Goal: Task Accomplishment & Management: Complete application form

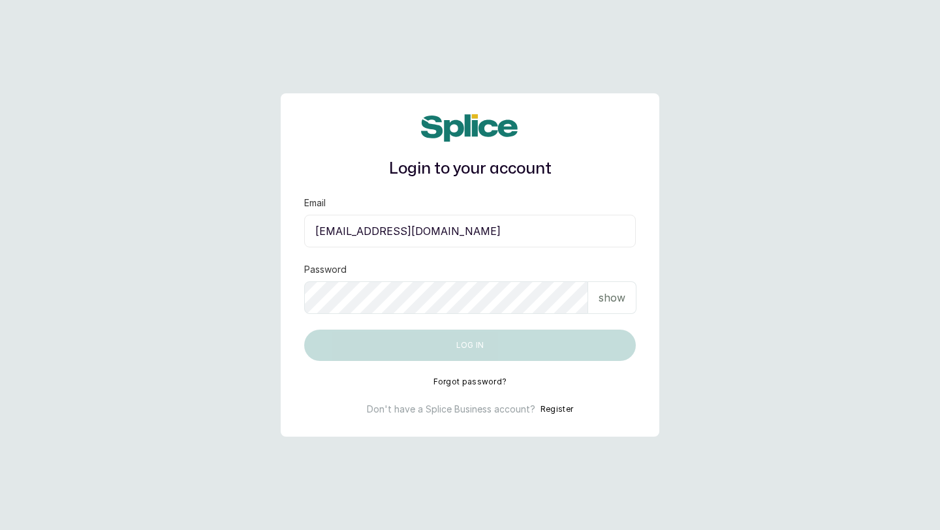
click at [554, 409] on button "Register" at bounding box center [556, 409] width 33 height 13
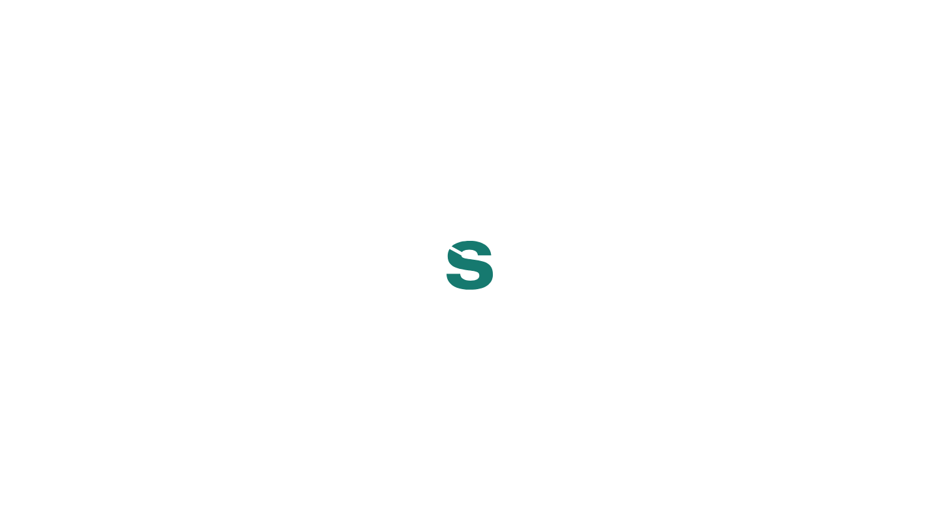
select select "NG"
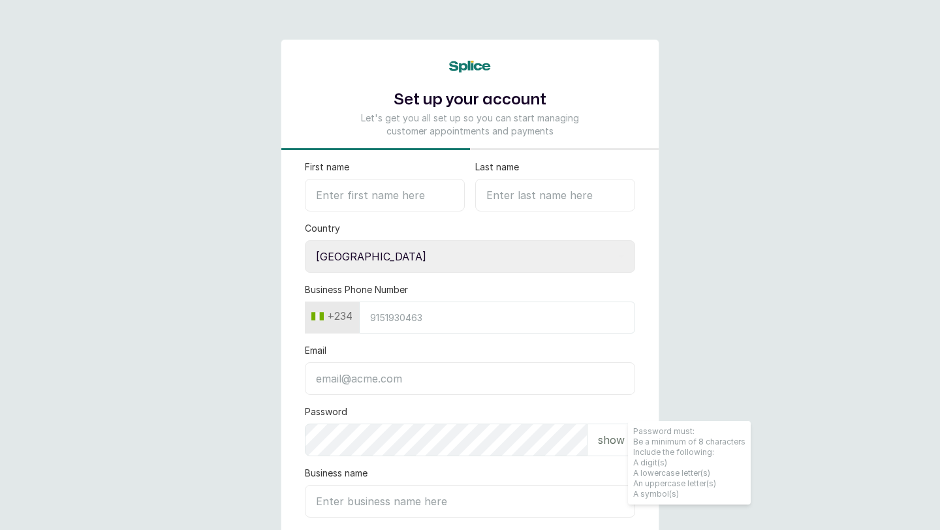
type input "Skincarefeelgood@gmail.com"
click at [324, 191] on input "First name" at bounding box center [385, 195] width 160 height 33
paste input "Biyou wellness spa"
type input "Biyou wellness spa"
click at [539, 194] on input "Last name" at bounding box center [555, 195] width 160 height 33
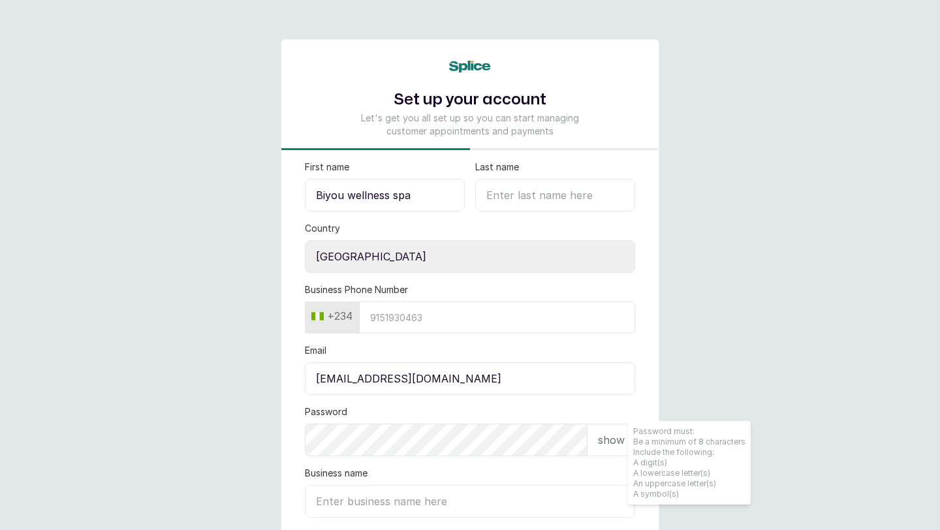
drag, startPoint x: 348, startPoint y: 196, endPoint x: 421, endPoint y: 198, distance: 73.2
click at [421, 198] on input "Biyou wellness spa" at bounding box center [385, 195] width 160 height 33
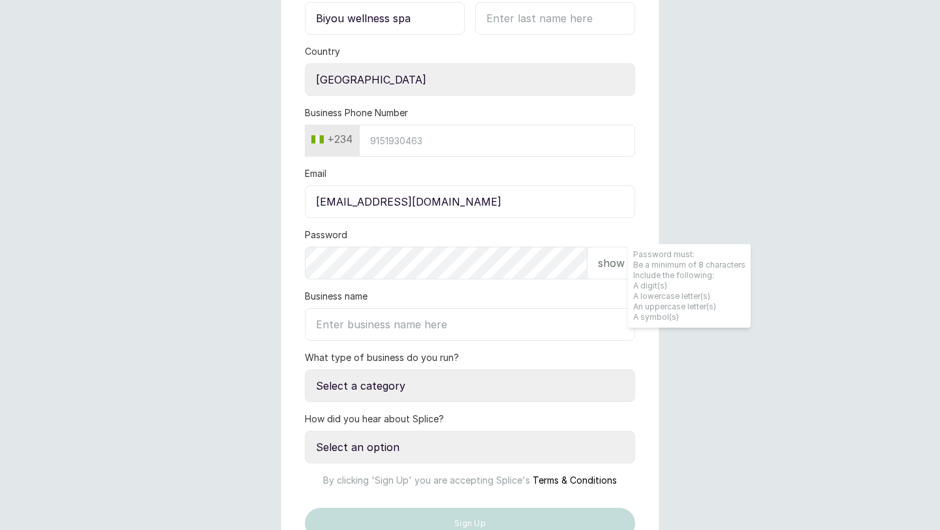
scroll to position [116, 0]
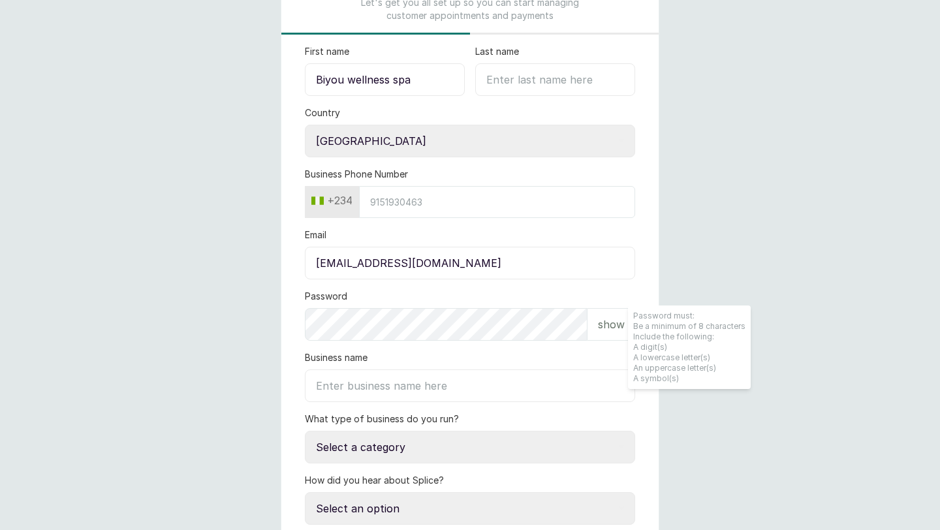
click at [379, 388] on input "Business name" at bounding box center [470, 385] width 330 height 33
paste input "wellness spa"
type input "wellness spa"
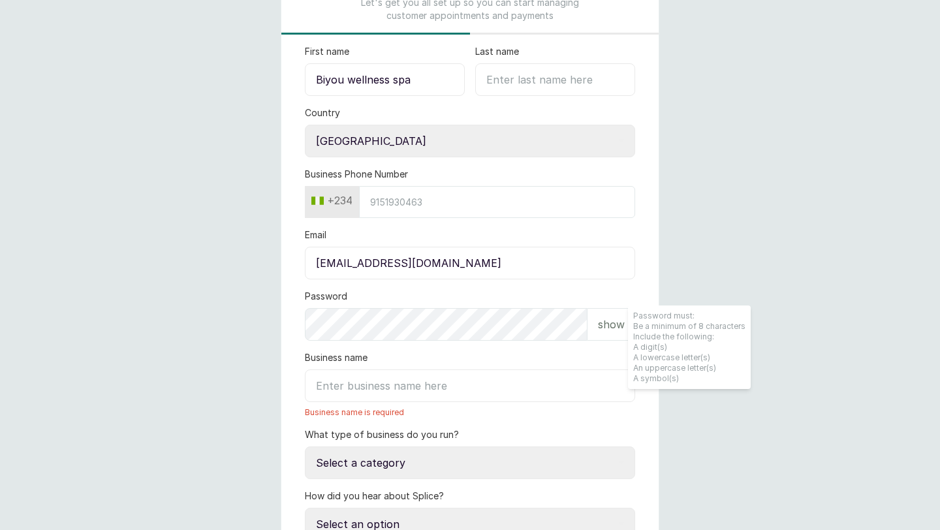
click at [413, 83] on input "Biyou wellness spa" at bounding box center [385, 79] width 160 height 33
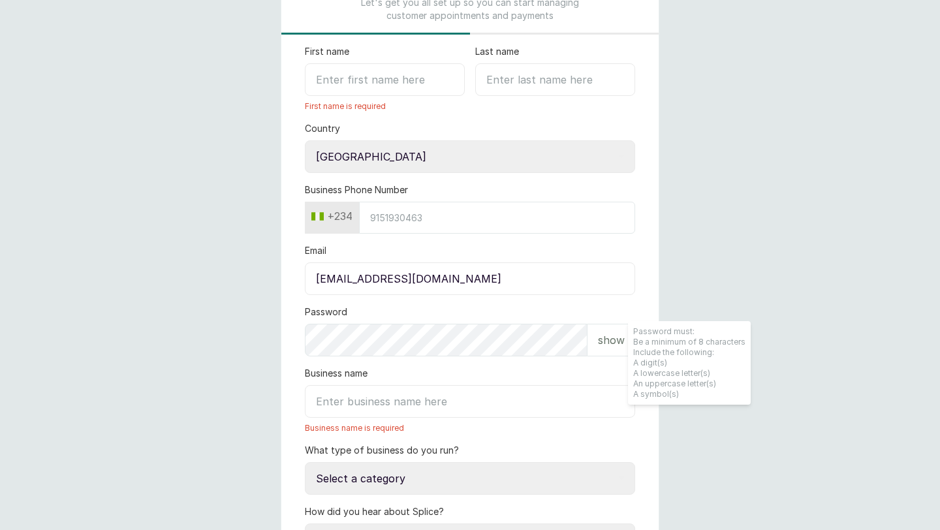
click at [394, 86] on input "First name" at bounding box center [385, 79] width 160 height 33
paste input "wellness spa"
type input "wellness spa"
click at [506, 80] on input "Last name" at bounding box center [555, 79] width 160 height 33
paste input "wellness spa"
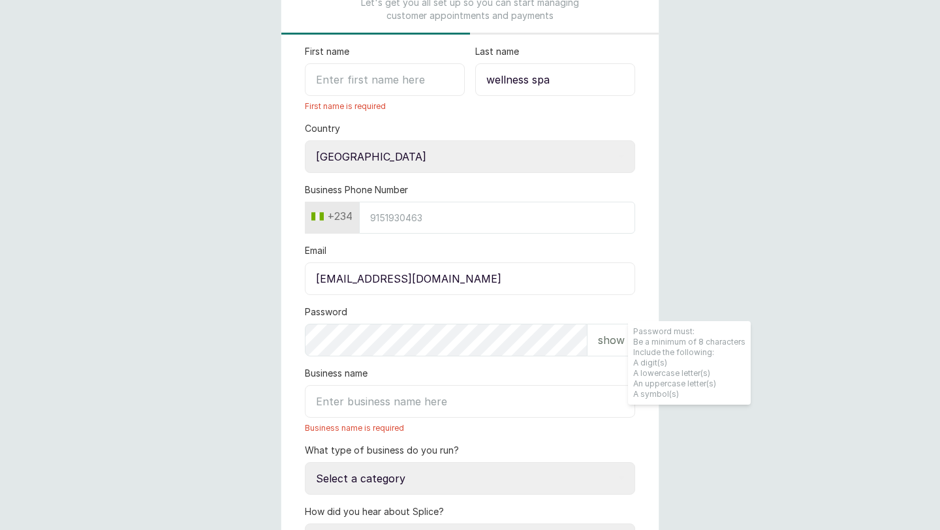
type input "wellness spa"
click at [426, 90] on input "First name" at bounding box center [385, 79] width 160 height 33
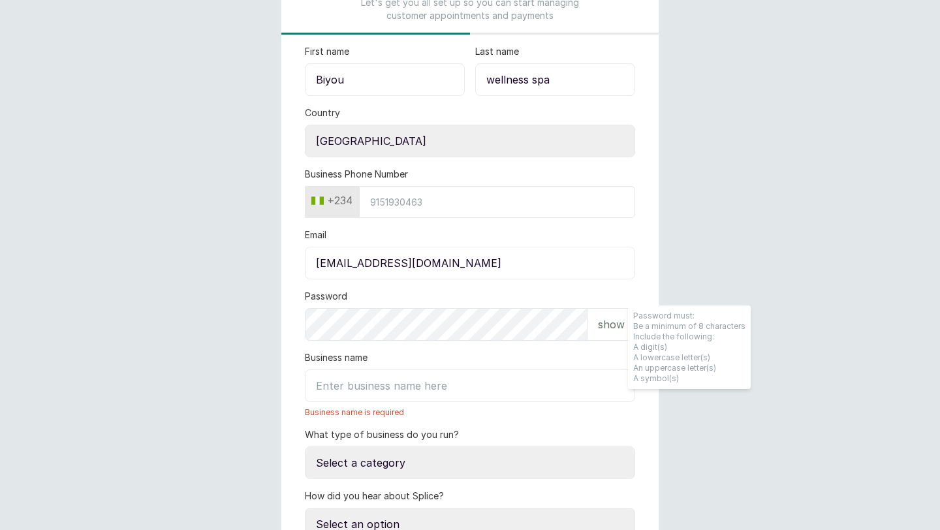
type input "Biyou"
click at [378, 144] on select "Select country Nigeria Ghana" at bounding box center [470, 141] width 330 height 33
click at [305, 125] on select "Select country Nigeria Ghana" at bounding box center [470, 141] width 330 height 33
click at [371, 208] on input "Business Phone Number" at bounding box center [497, 202] width 276 height 32
type input "7066057813"
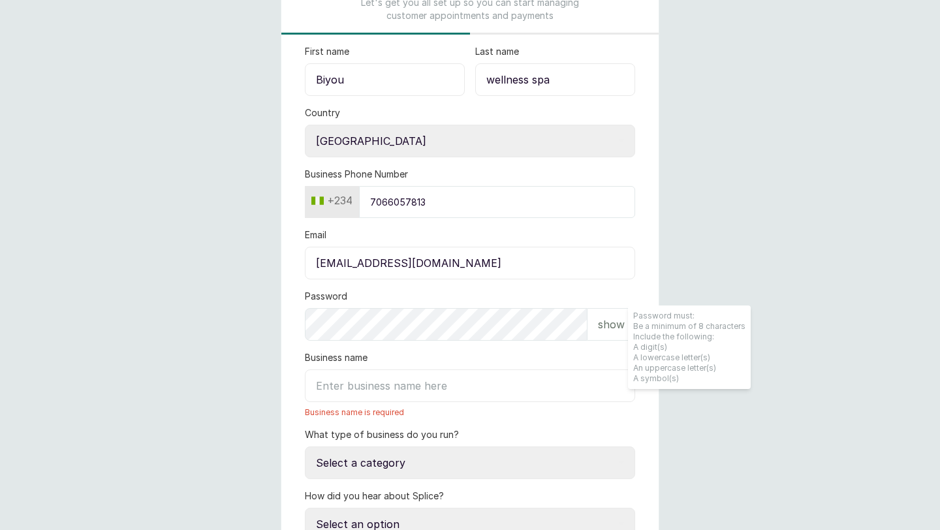
click at [604, 317] on p "show" at bounding box center [611, 325] width 27 height 16
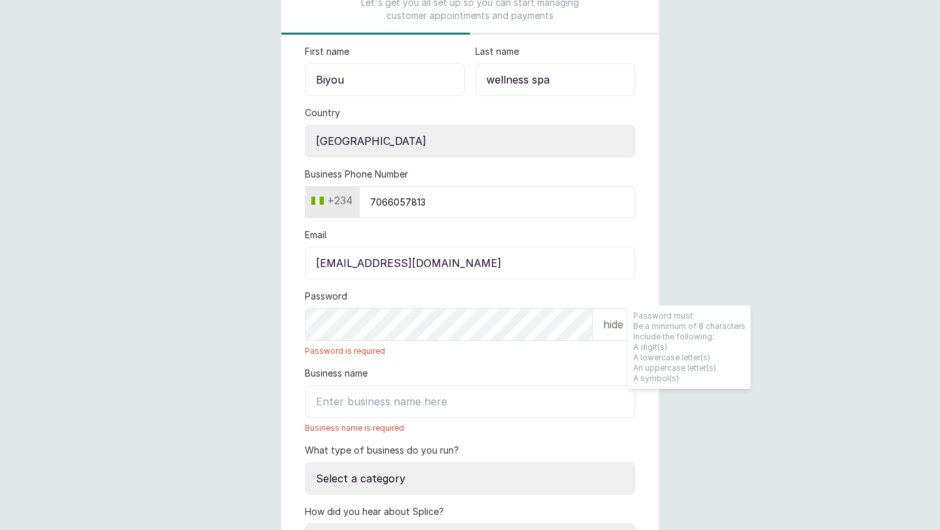
click at [490, 270] on input "Skincarefeelgood@gmail.com" at bounding box center [470, 263] width 330 height 33
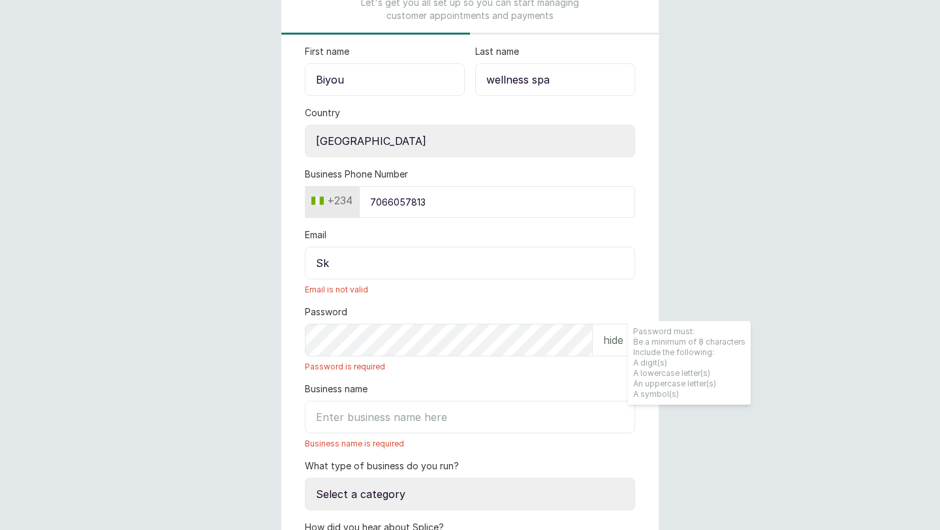
type input "S"
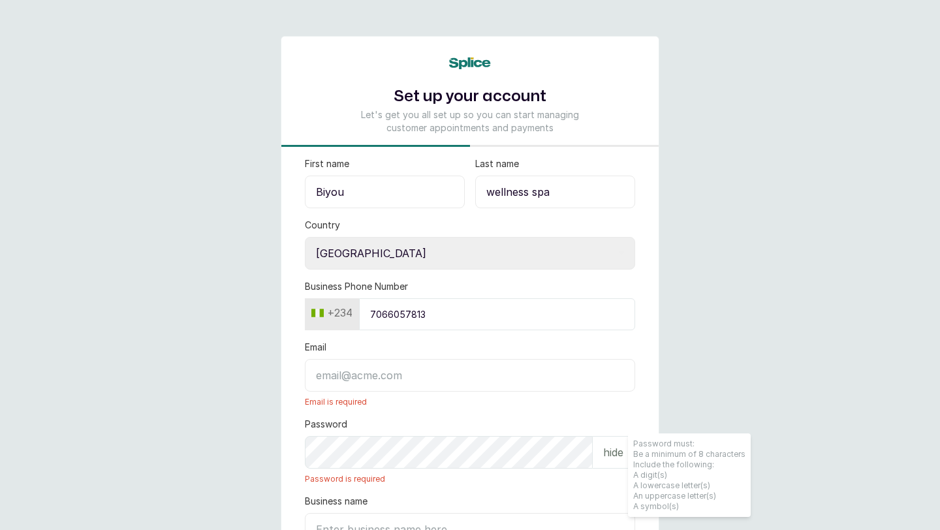
scroll to position [0, 0]
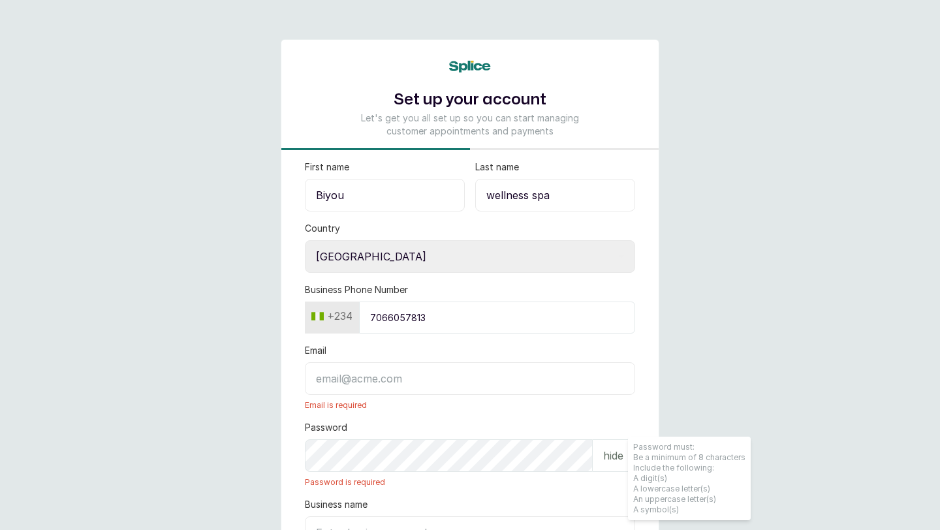
click at [347, 379] on input "Email" at bounding box center [470, 378] width 330 height 33
paste input "biyouspa1@gmail.com"
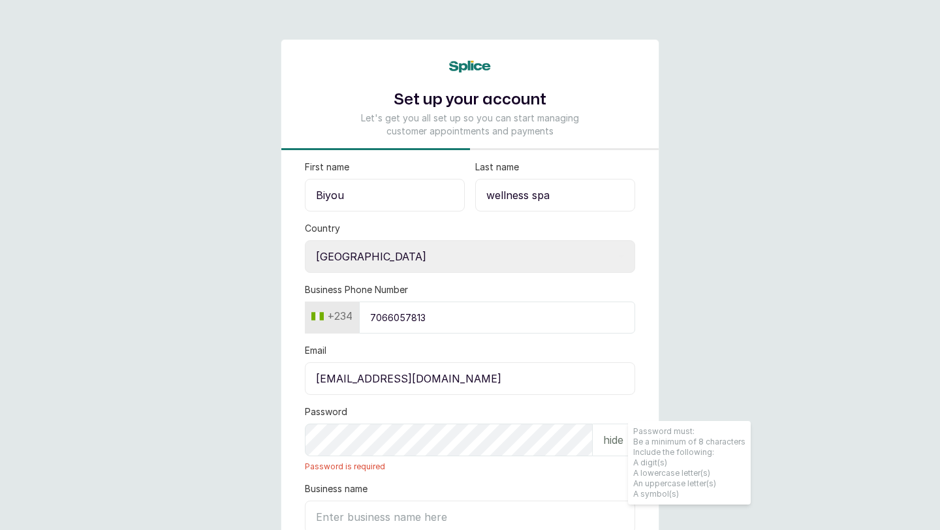
type input "biyouspa1@gmail.com"
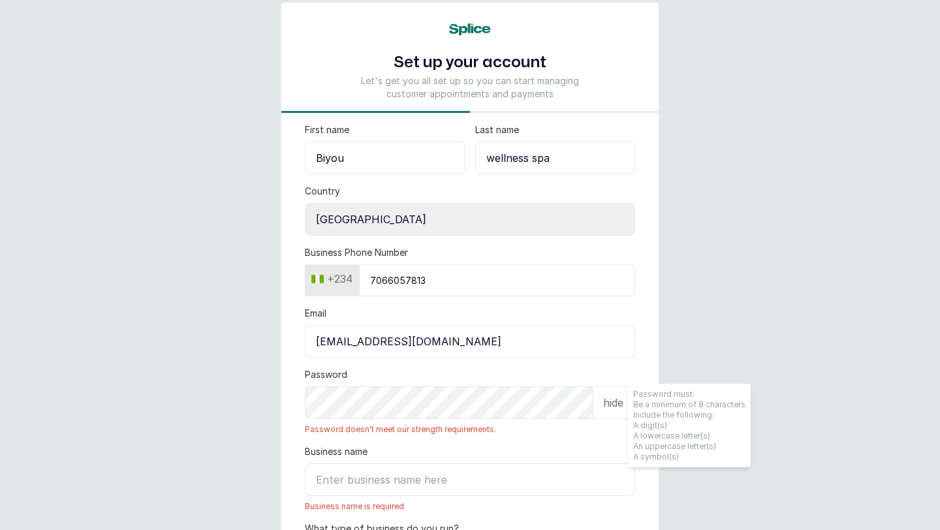
scroll to position [39, 0]
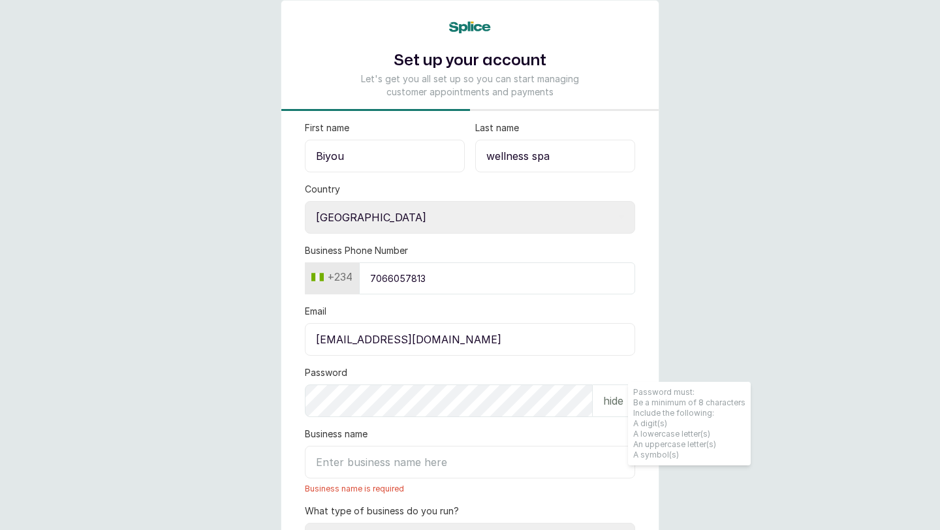
click at [445, 368] on div "Password hide" at bounding box center [470, 391] width 330 height 51
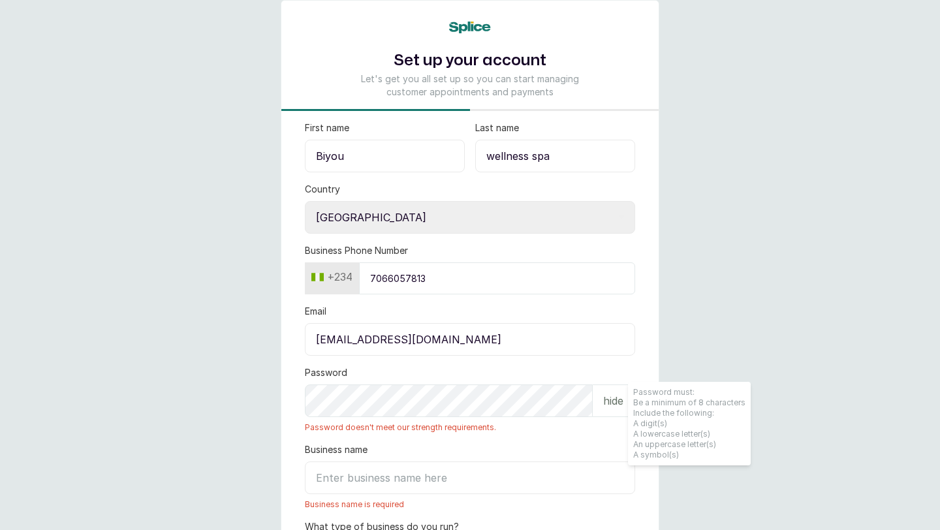
click at [389, 375] on div "Password hide Password doesn't meet our strength requirements." at bounding box center [470, 399] width 330 height 67
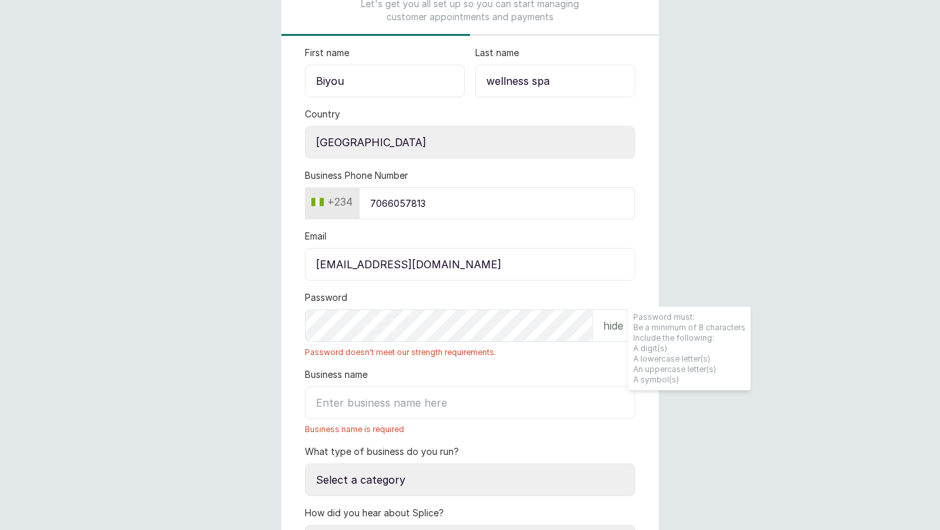
scroll to position [117, 0]
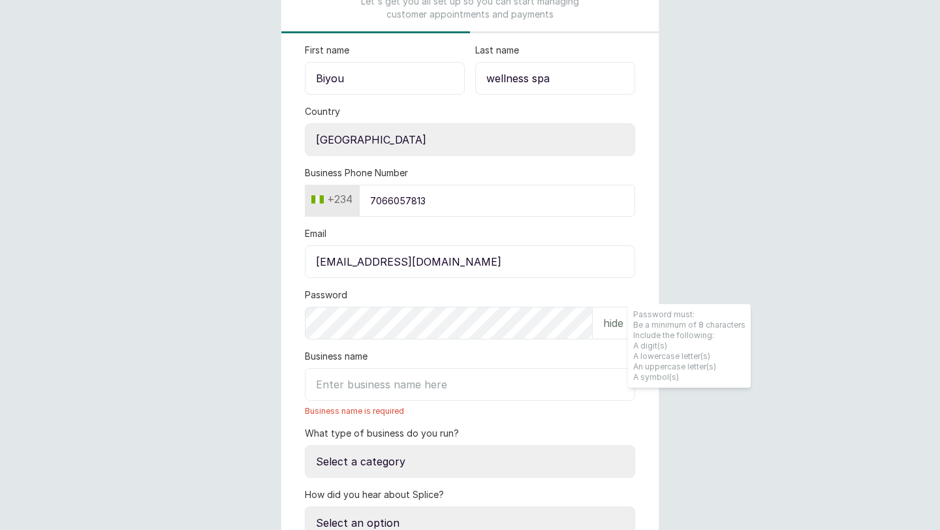
click at [335, 390] on input "Business name" at bounding box center [470, 384] width 330 height 33
click at [329, 386] on input "Business name" at bounding box center [470, 384] width 330 height 33
paste input "Biyou wellness spa"
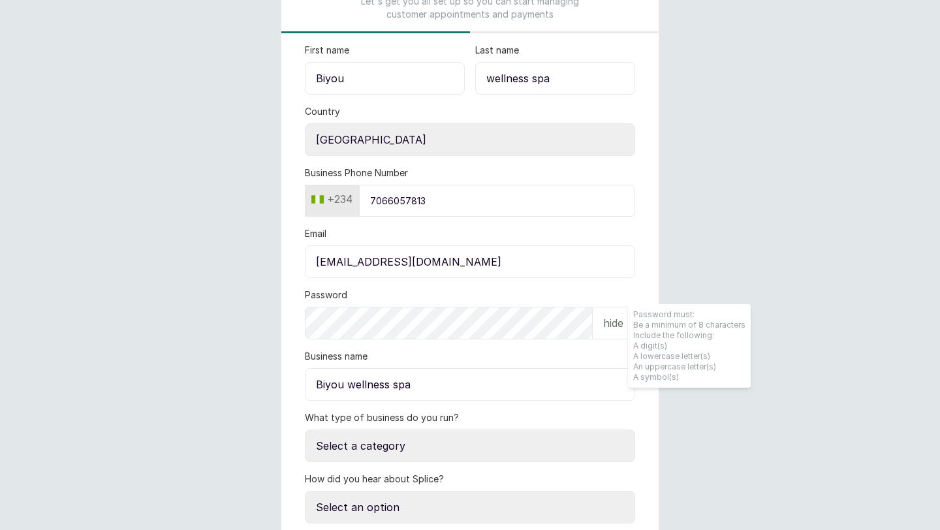
scroll to position [161, 0]
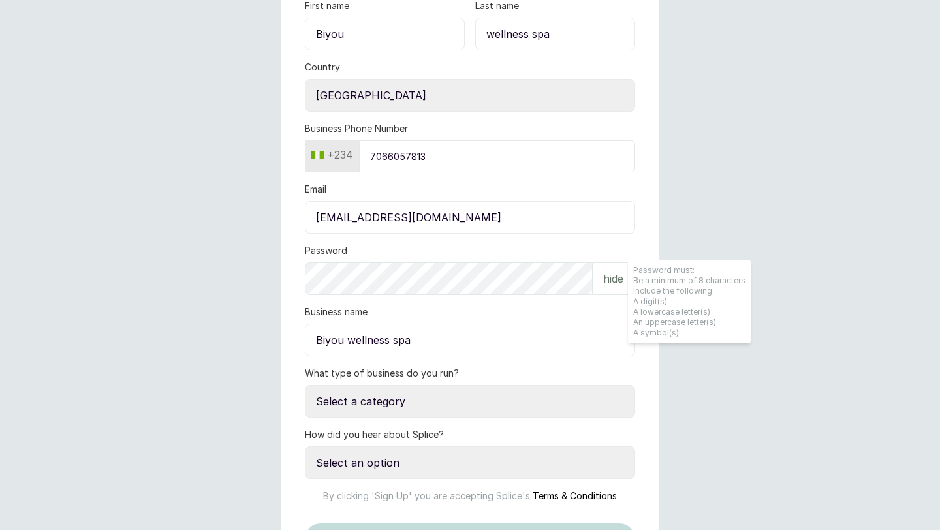
type input "Biyou wellness spa"
click at [374, 409] on select "Select a category I have more than one location I manage a team of beauty profe…" at bounding box center [470, 401] width 330 height 33
select select "manage_a_team"
click at [305, 385] on select "Select a category I have more than one location I manage a team of beauty profe…" at bounding box center [470, 401] width 330 height 33
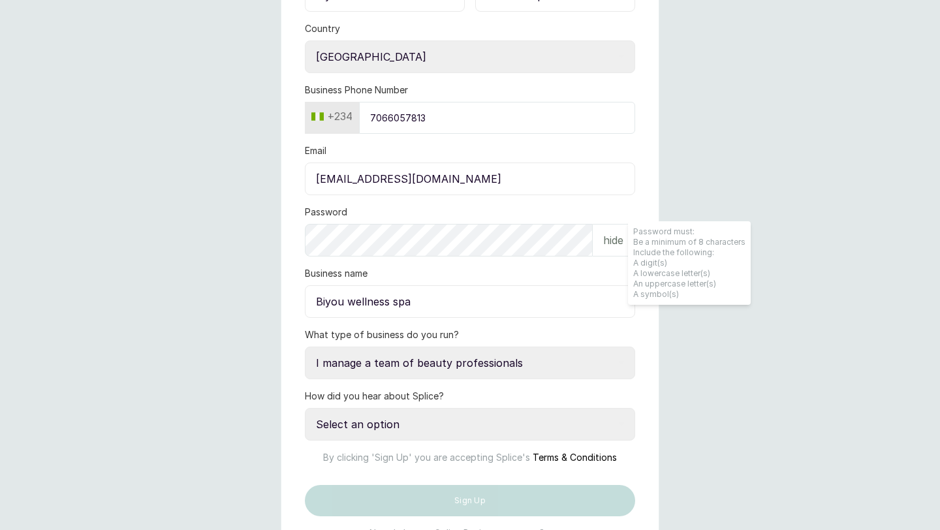
scroll to position [212, 0]
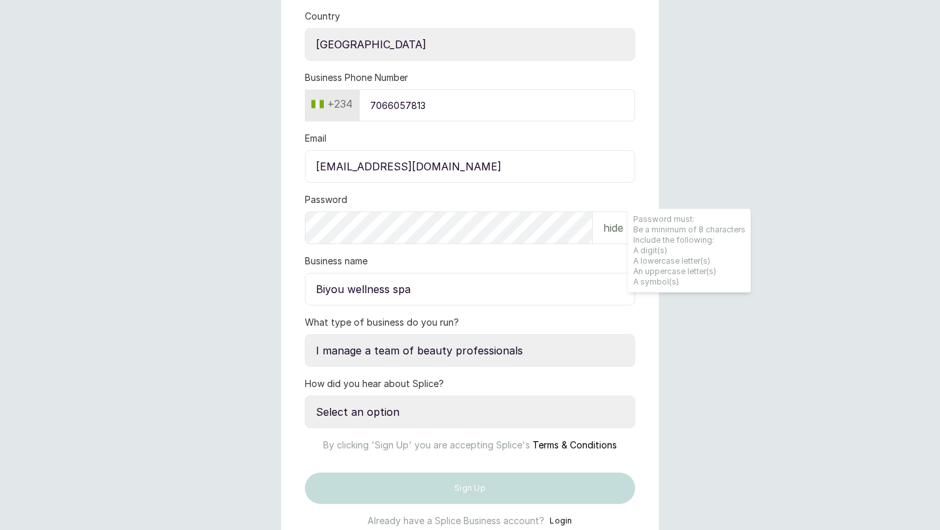
click at [373, 415] on select "Select an option Google search Instagram Facebook LinkedIn Splice Blog I was re…" at bounding box center [470, 412] width 330 height 33
select select "media_publication"
click at [305, 396] on select "Select an option Google search Instagram Facebook LinkedIn Splice Blog I was re…" at bounding box center [470, 412] width 330 height 33
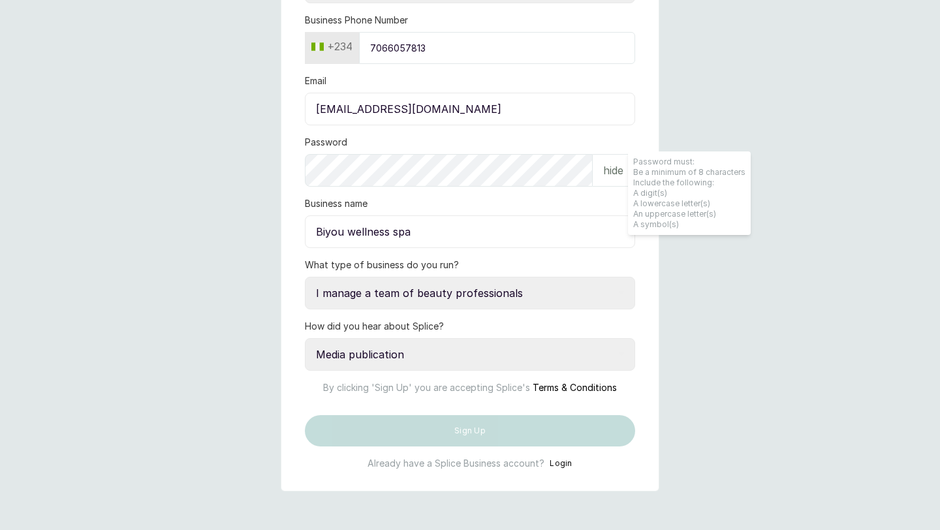
scroll to position [281, 0]
click at [392, 345] on select "Select an option Google search Instagram Facebook LinkedIn Splice Blog I was re…" at bounding box center [470, 353] width 330 height 33
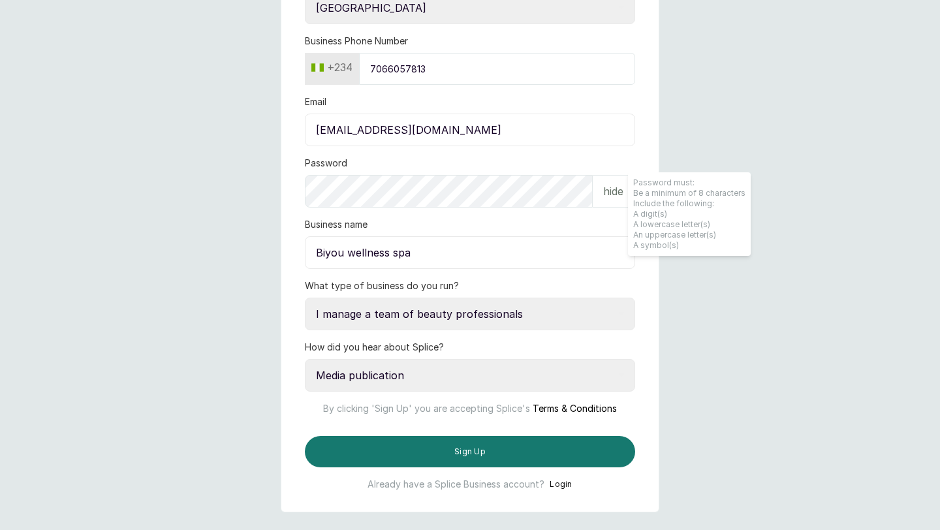
scroll to position [179, 0]
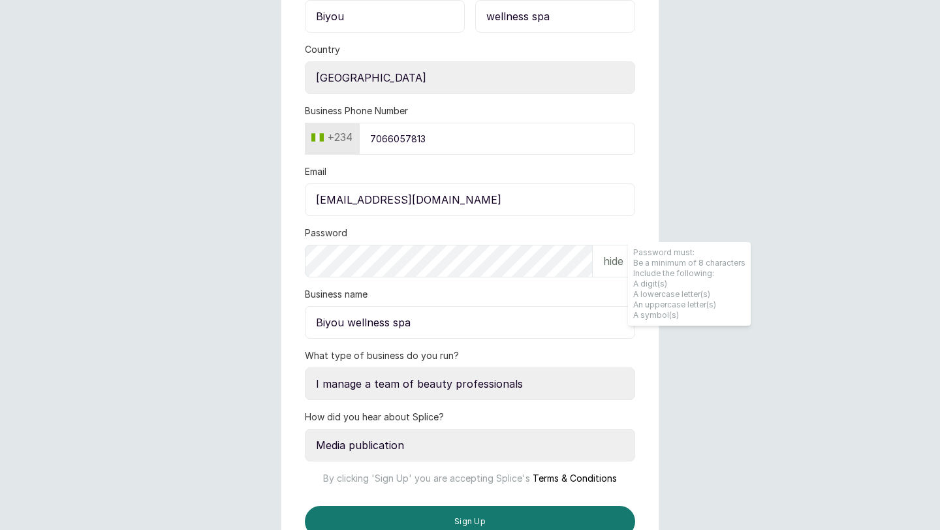
click at [460, 287] on form "First name Biyou Last name wellness spa Country Select country Nigeria Ghana Bu…" at bounding box center [469, 271] width 377 height 579
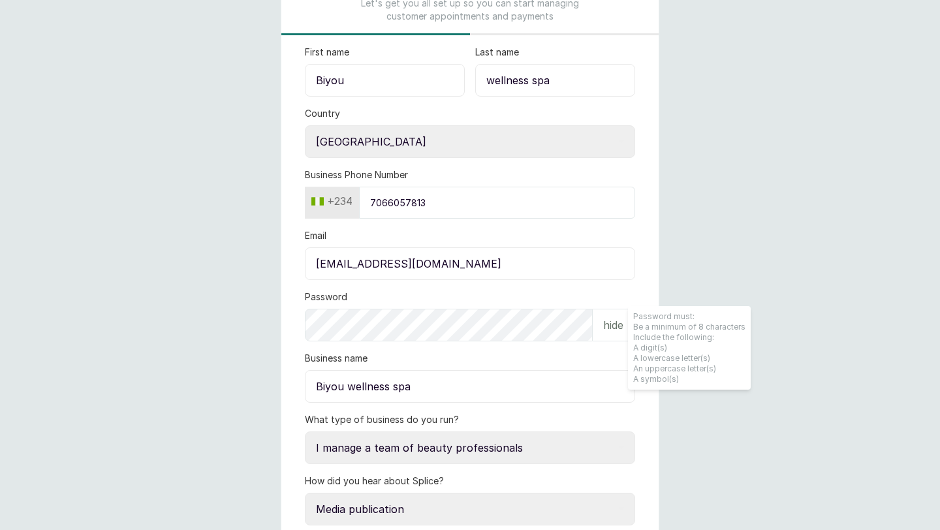
scroll to position [0, 0]
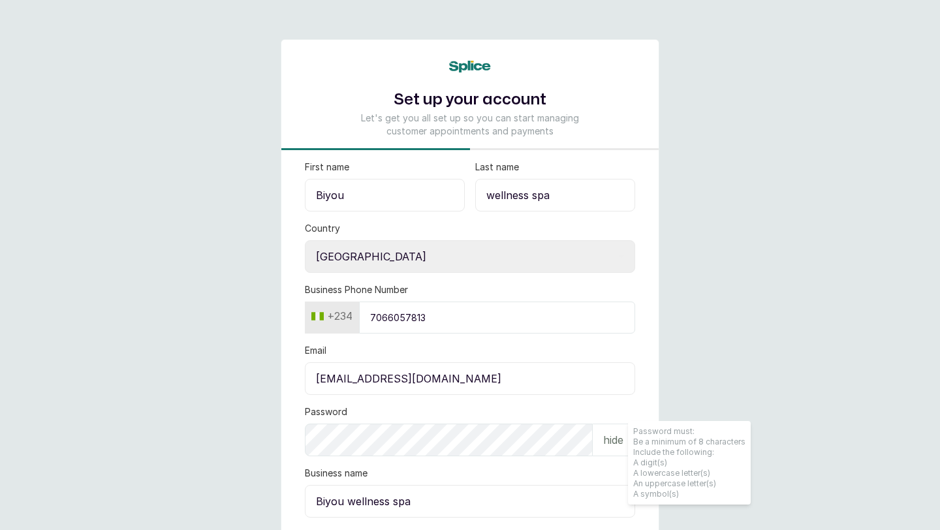
drag, startPoint x: 434, startPoint y: 319, endPoint x: 366, endPoint y: 318, distance: 68.6
click at [365, 318] on input "7066057813" at bounding box center [497, 318] width 276 height 32
click at [463, 292] on div "Business Phone Number +234 7066057813" at bounding box center [470, 308] width 330 height 50
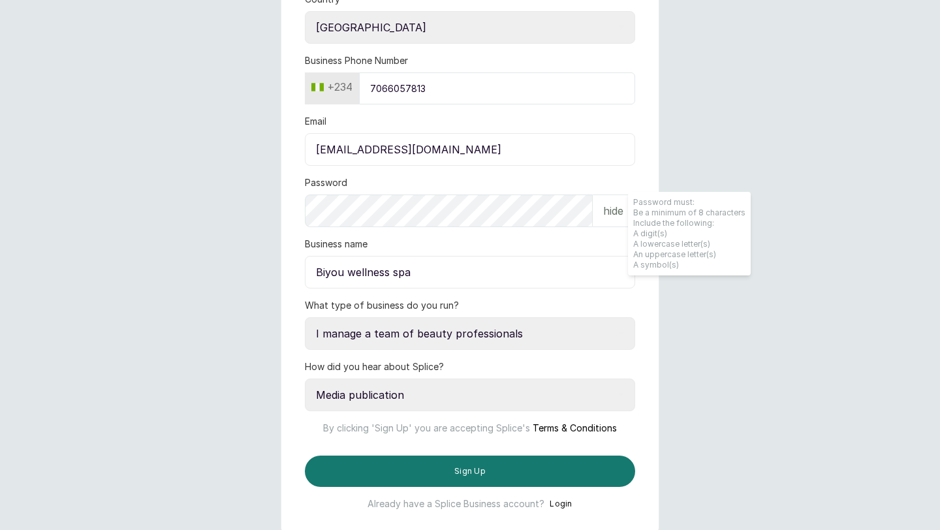
scroll to position [316, 0]
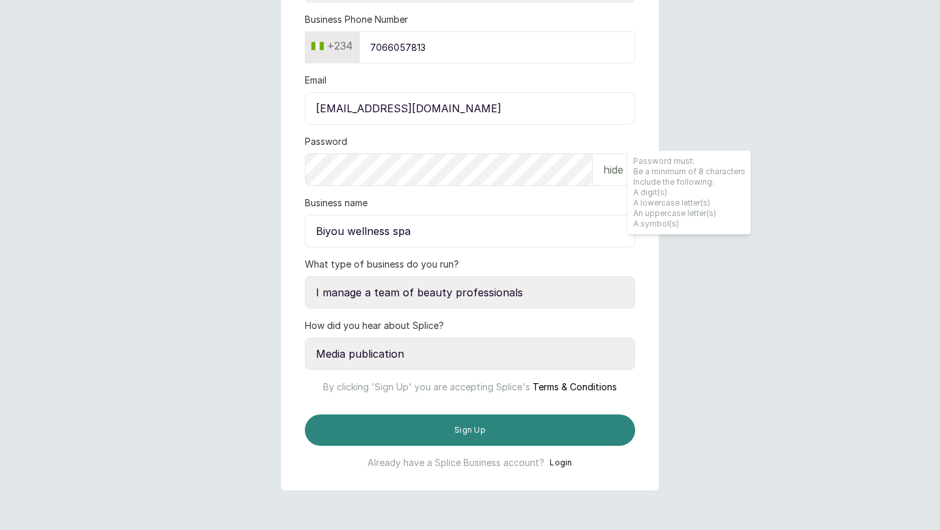
click at [409, 425] on button "Sign Up" at bounding box center [470, 430] width 330 height 31
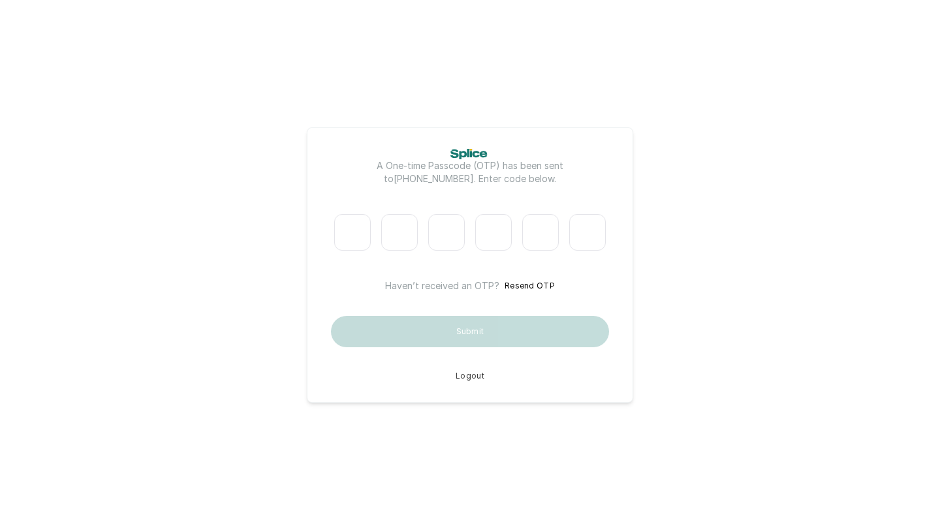
click at [352, 231] on input "Please enter verification code. Digit 1" at bounding box center [352, 232] width 37 height 37
paste input "9"
type input "3"
type input "5"
type input "6"
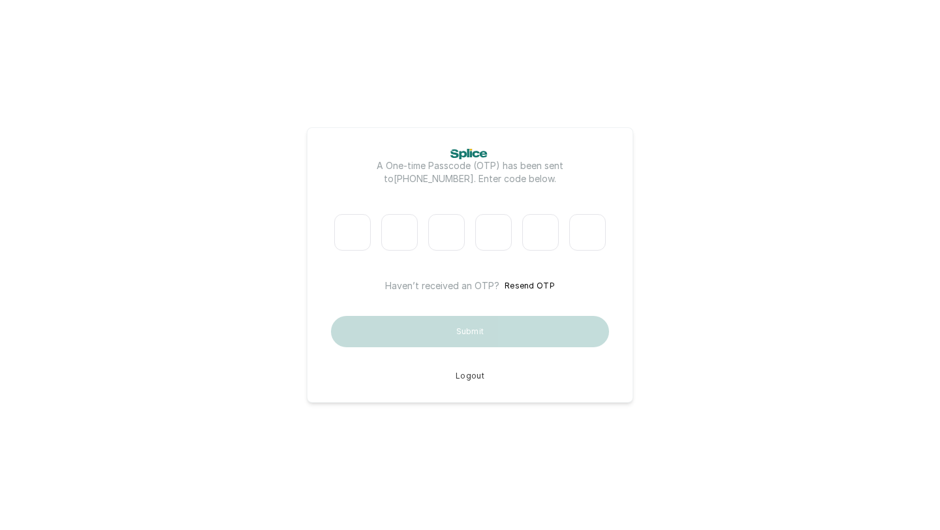
type input "4"
type input "7"
type input "9"
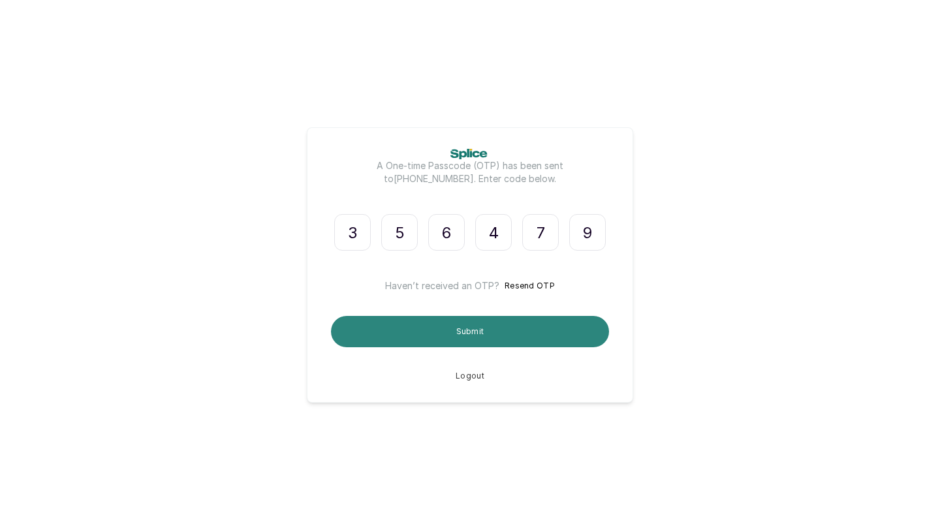
click at [498, 330] on button "Submit" at bounding box center [470, 331] width 278 height 31
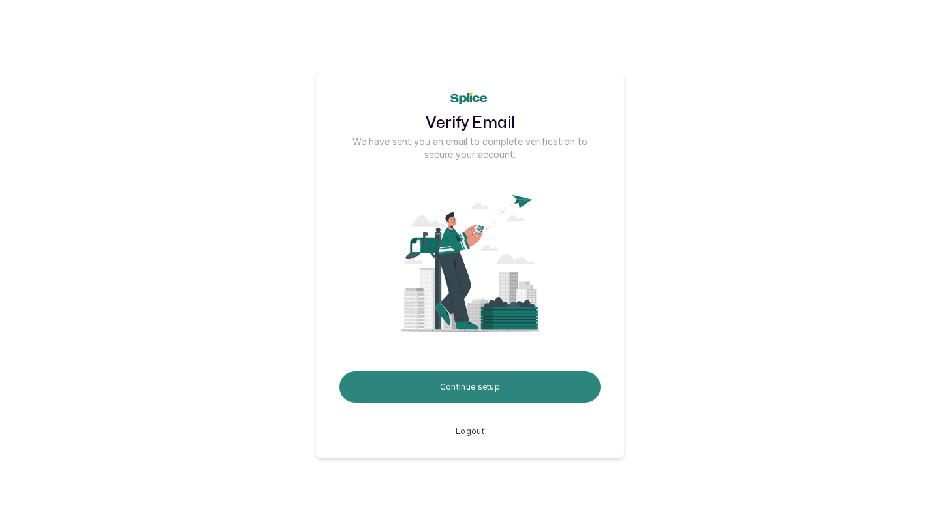
click at [470, 391] on button "Continue setup" at bounding box center [469, 386] width 261 height 31
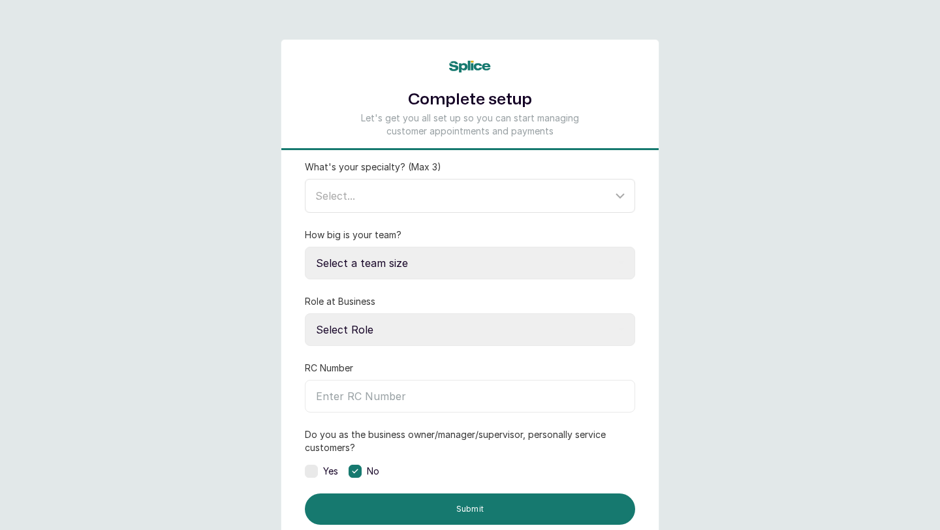
click at [421, 206] on div "Select..." at bounding box center [472, 195] width 326 height 25
click at [305, 155] on div "Complete setup Let's get you all set up so you can start managing customer appo…" at bounding box center [470, 292] width 379 height 507
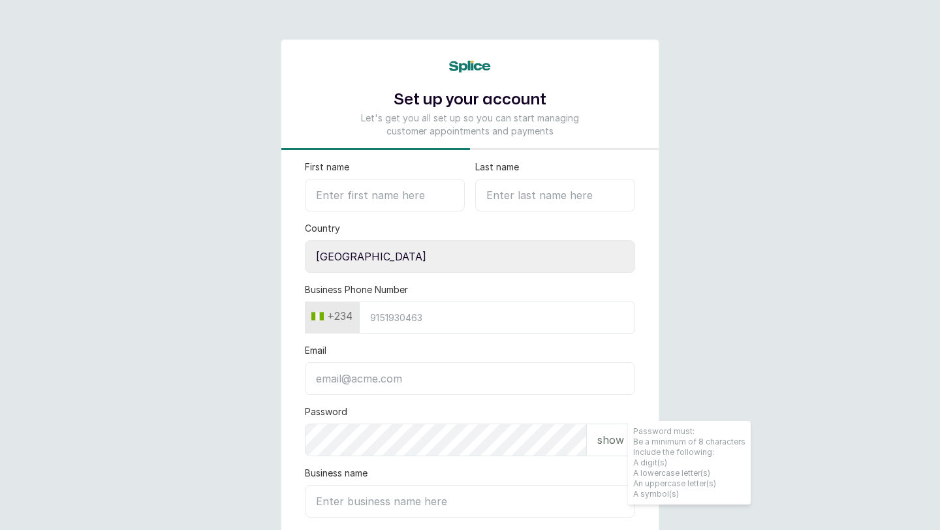
select select "NG"
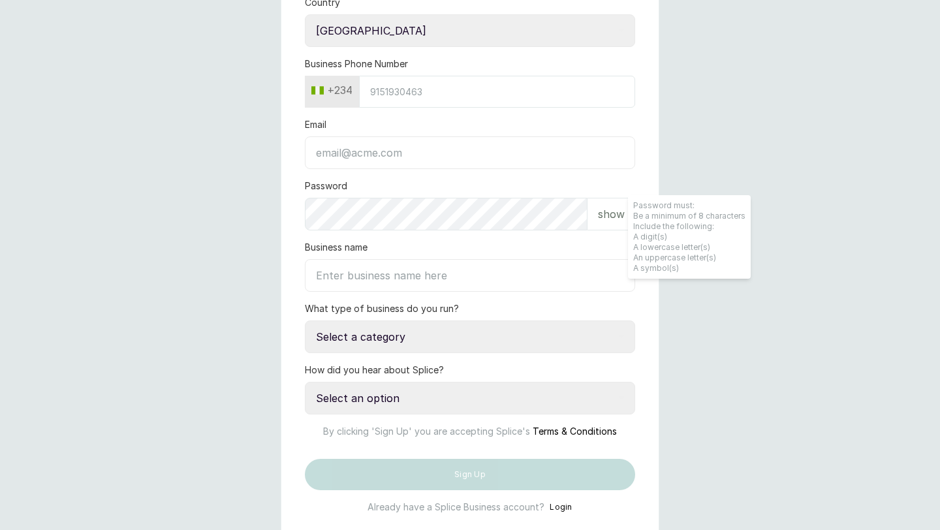
scroll to position [316, 0]
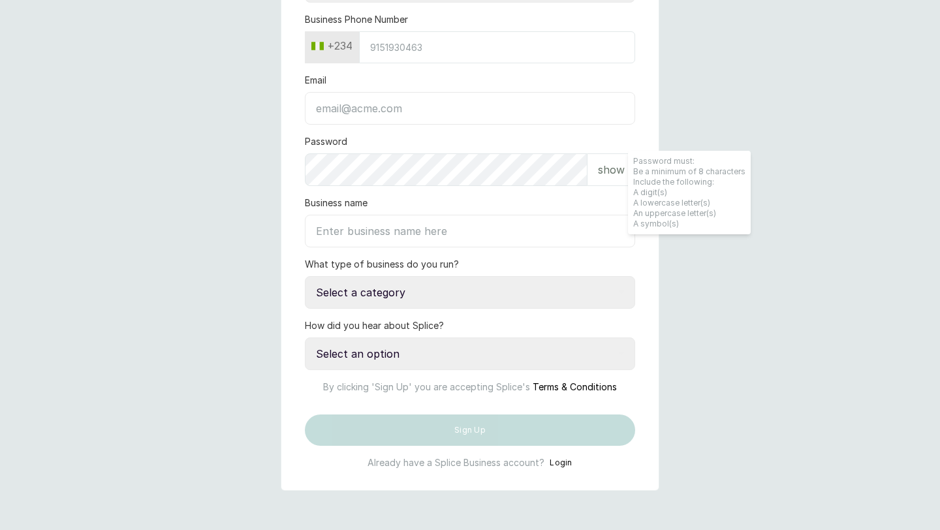
type input "biyouspa1@gmail.com"
click at [556, 463] on button "Login" at bounding box center [561, 462] width 23 height 13
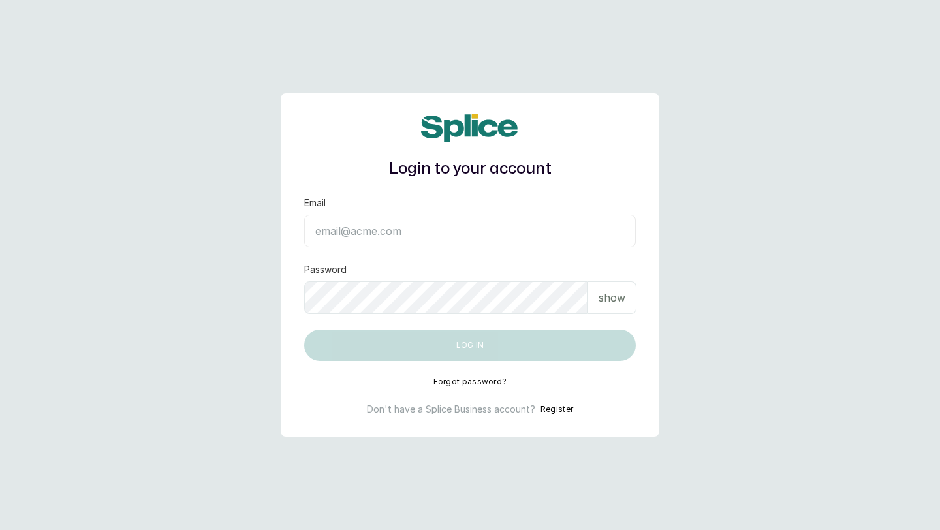
type input "[EMAIL_ADDRESS][DOMAIN_NAME]"
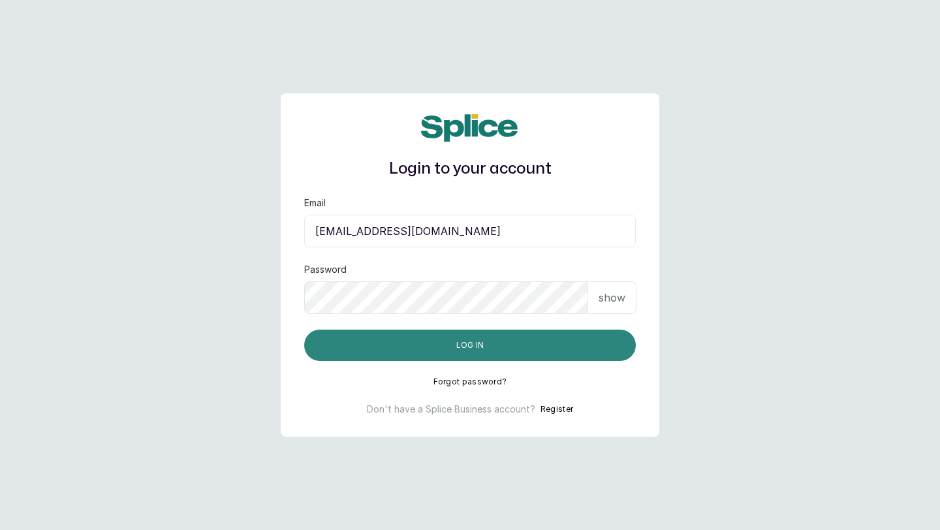
click at [585, 339] on button "Log in" at bounding box center [470, 345] width 332 height 31
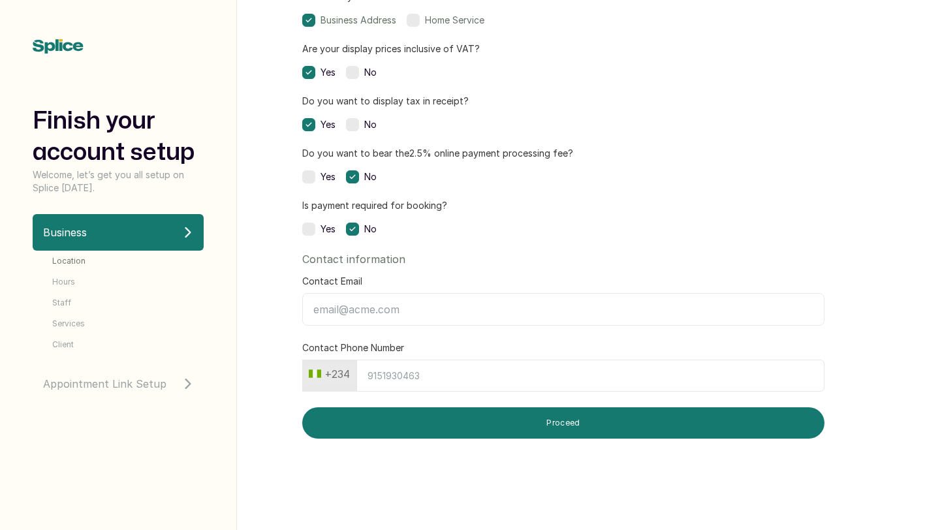
scroll to position [365, 0]
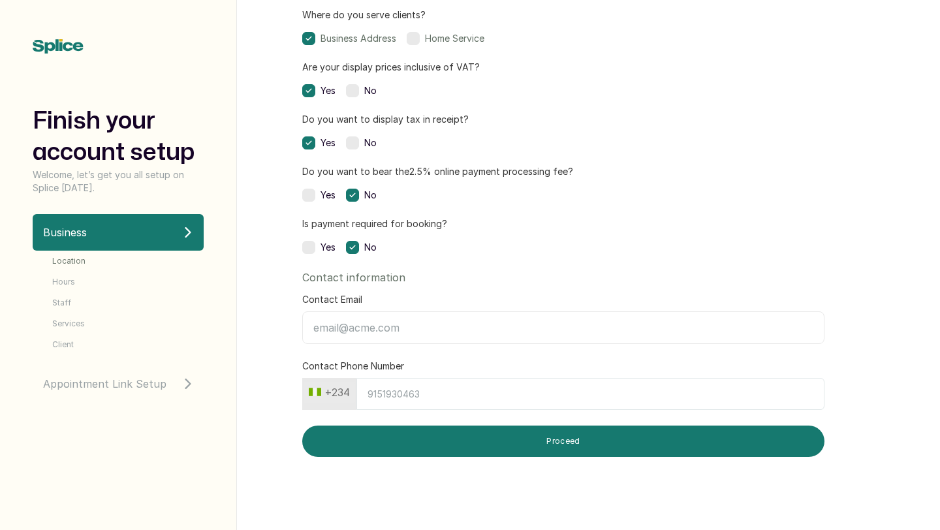
click at [185, 383] on icon at bounding box center [188, 384] width 10 height 10
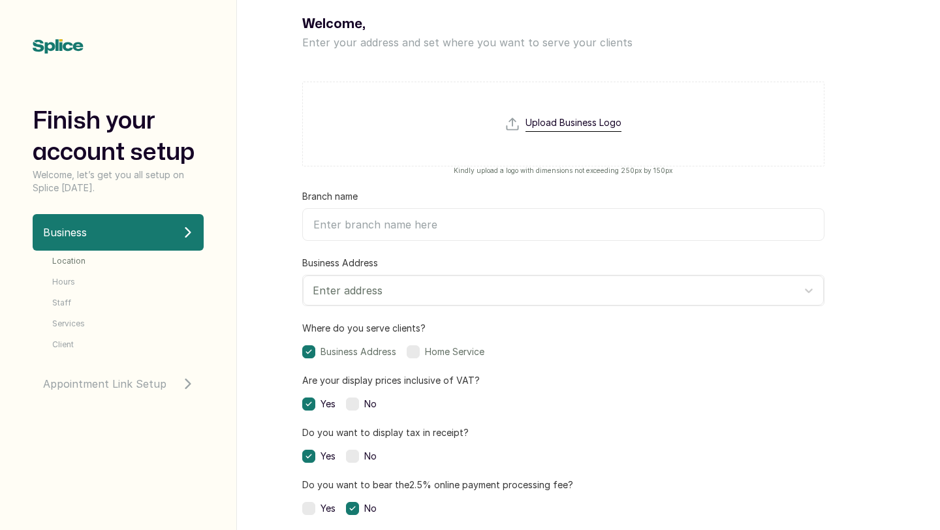
scroll to position [0, 0]
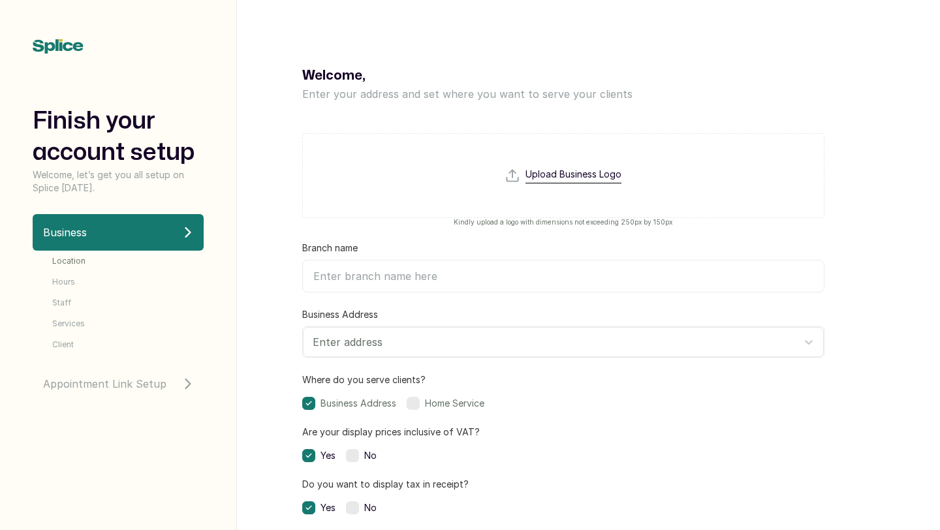
click at [354, 278] on input "Branch name" at bounding box center [563, 276] width 522 height 33
type input "Biyou wellness Spa"
click at [347, 342] on div at bounding box center [552, 342] width 478 height 17
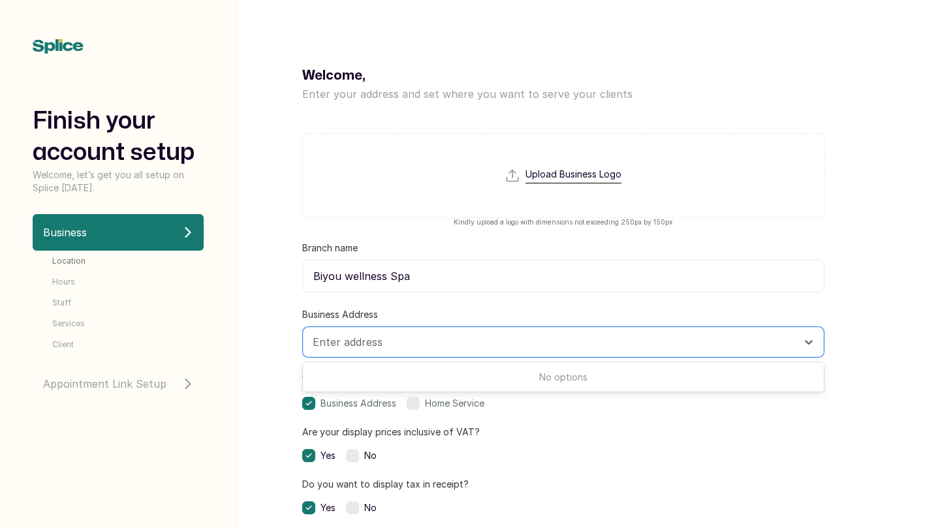
click at [477, 298] on form "Upload Business Logo Kindly upload a logo with dimensions not exceeding 250px b…" at bounding box center [563, 469] width 522 height 704
click at [339, 336] on div at bounding box center [552, 342] width 478 height 17
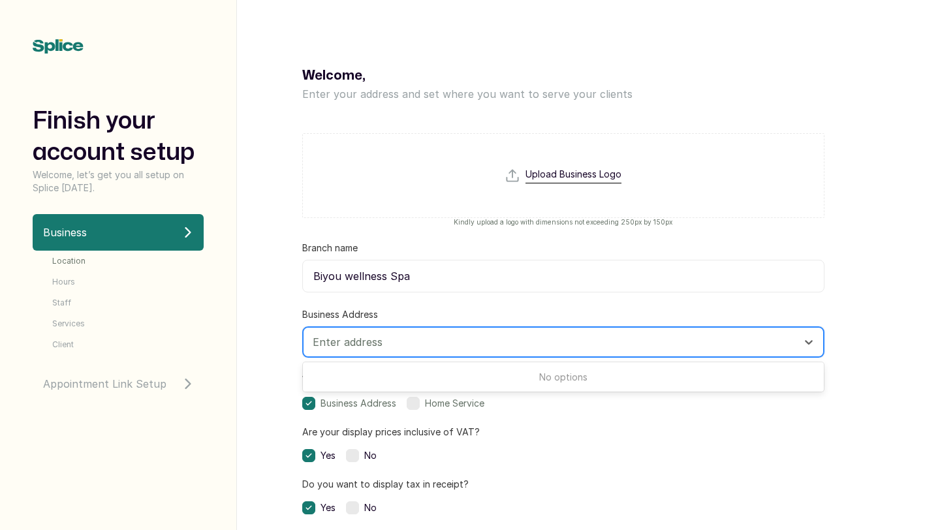
paste input "B1 justice coker Estate, Alausa, ikeja, Lagos"
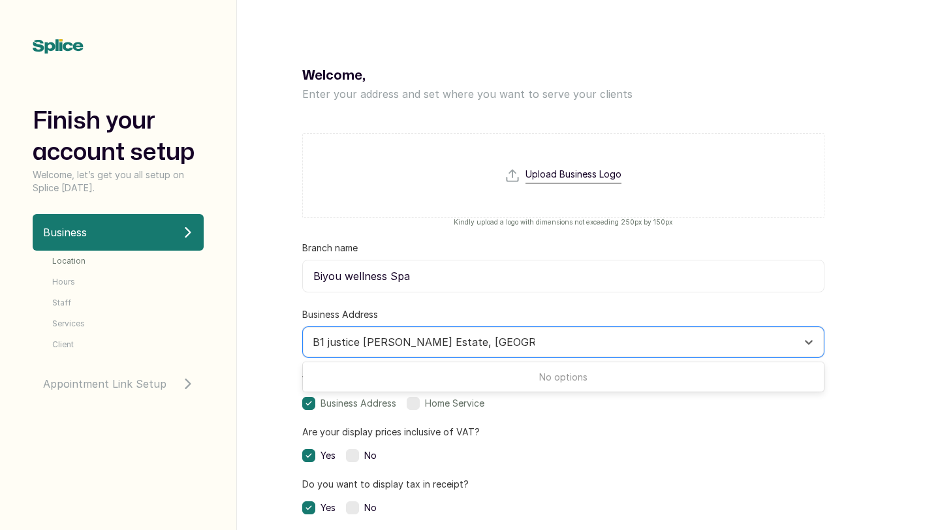
type input "B1 justice coker Estate, Alausa, ikeja, Lagos"
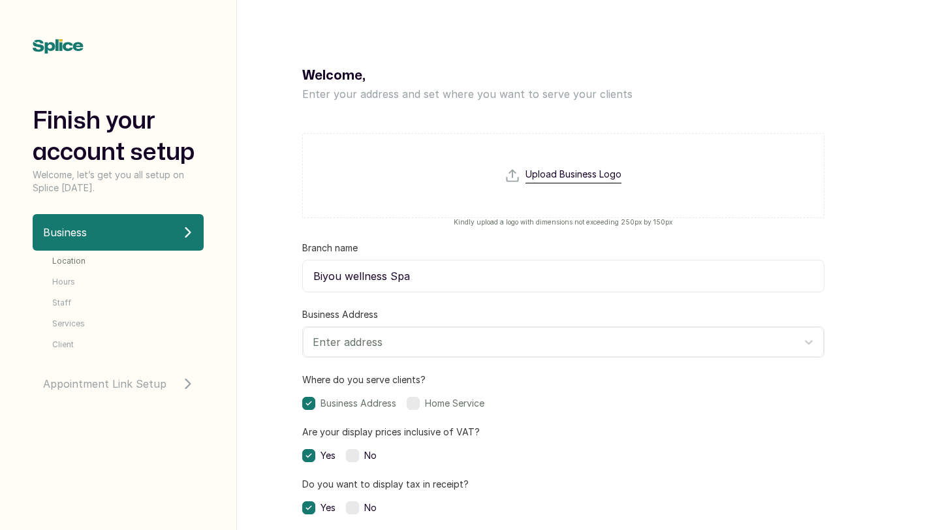
click at [546, 417] on form "Upload Business Logo Kindly upload a logo with dimensions not exceeding 250px b…" at bounding box center [563, 469] width 522 height 704
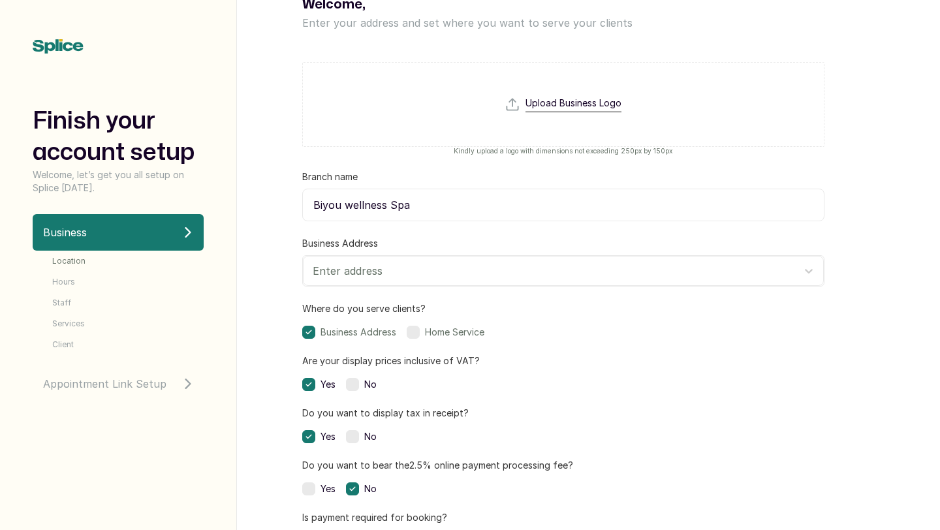
scroll to position [73, 0]
click at [416, 330] on label at bounding box center [413, 330] width 13 height 13
click at [416, 334] on label at bounding box center [413, 330] width 13 height 13
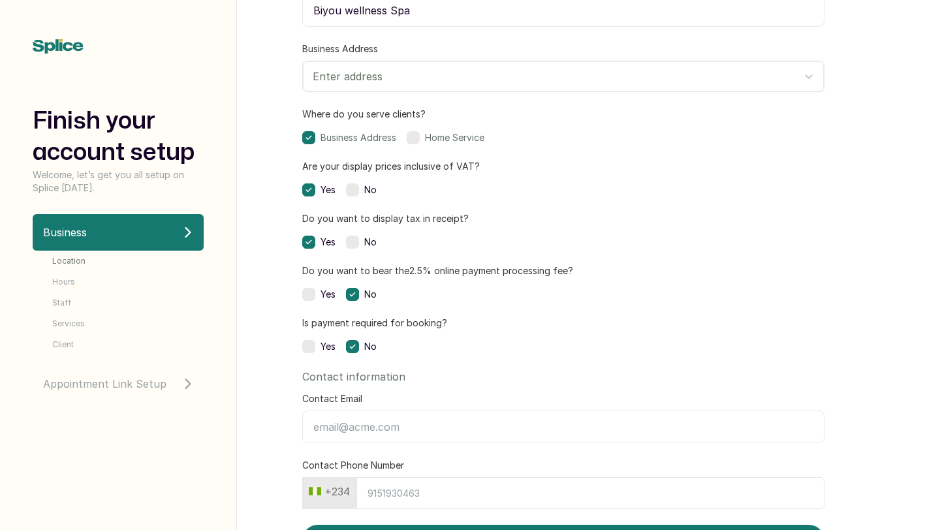
scroll to position [320, 0]
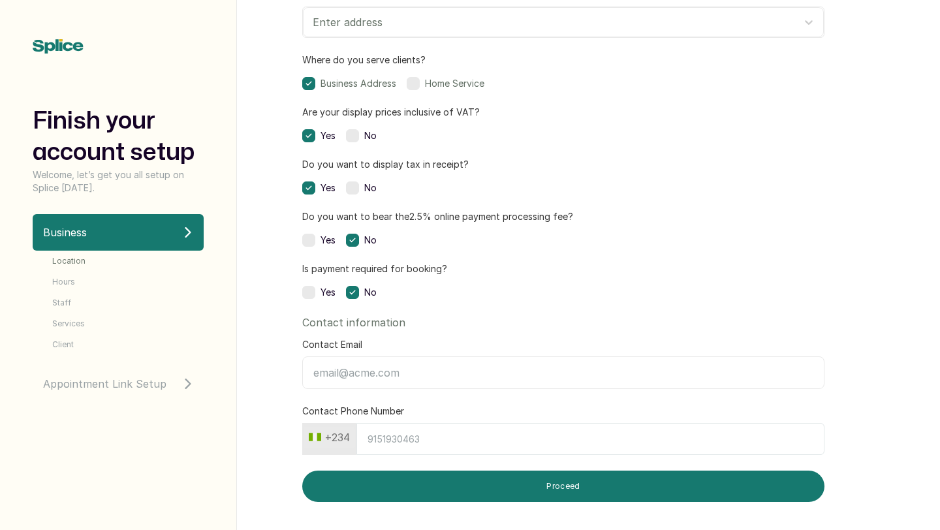
click at [392, 372] on input "Contact Email" at bounding box center [563, 372] width 522 height 33
click at [369, 374] on input "Contact Email" at bounding box center [563, 372] width 522 height 33
paste input "biyouspa1@gmail.com"
type input "biyouspa1@gmail.com"
click at [390, 437] on input "Contact Phone Number" at bounding box center [590, 439] width 468 height 32
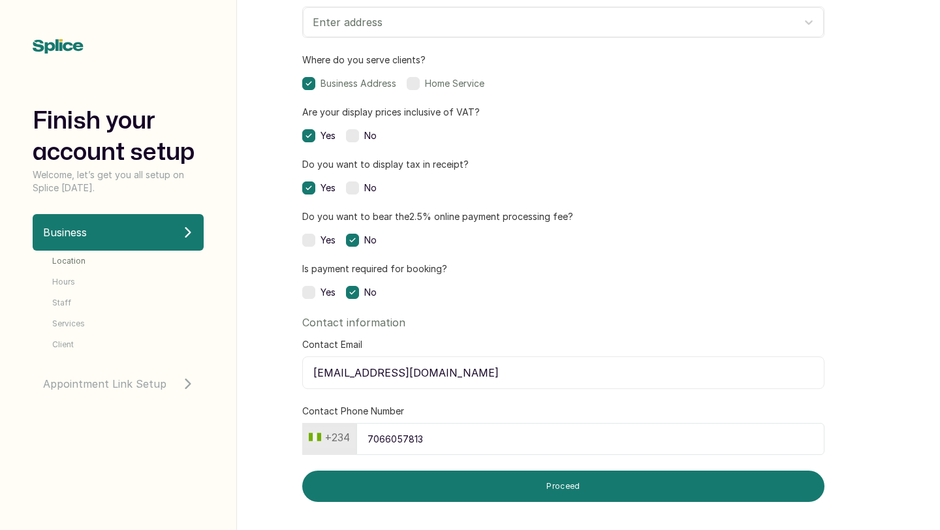
scroll to position [383, 0]
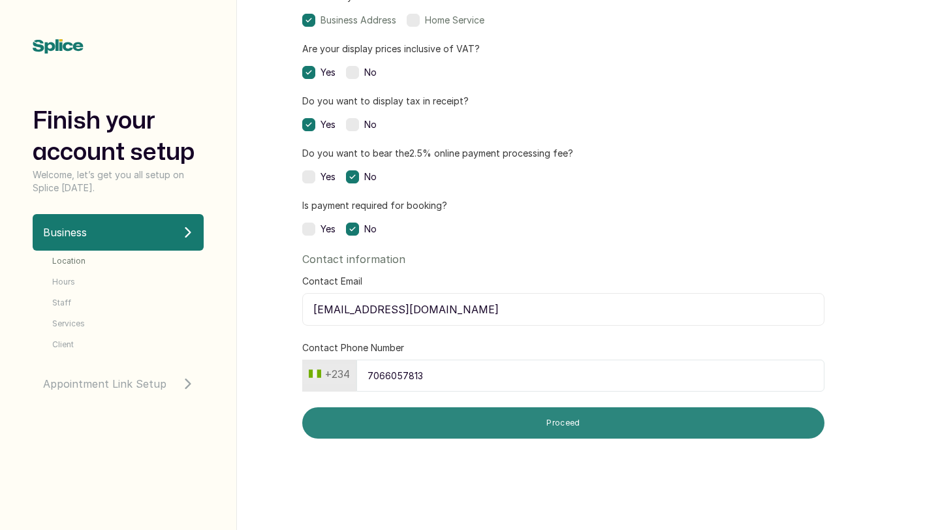
type input "7066057813"
click at [419, 420] on button "Proceed" at bounding box center [563, 422] width 522 height 31
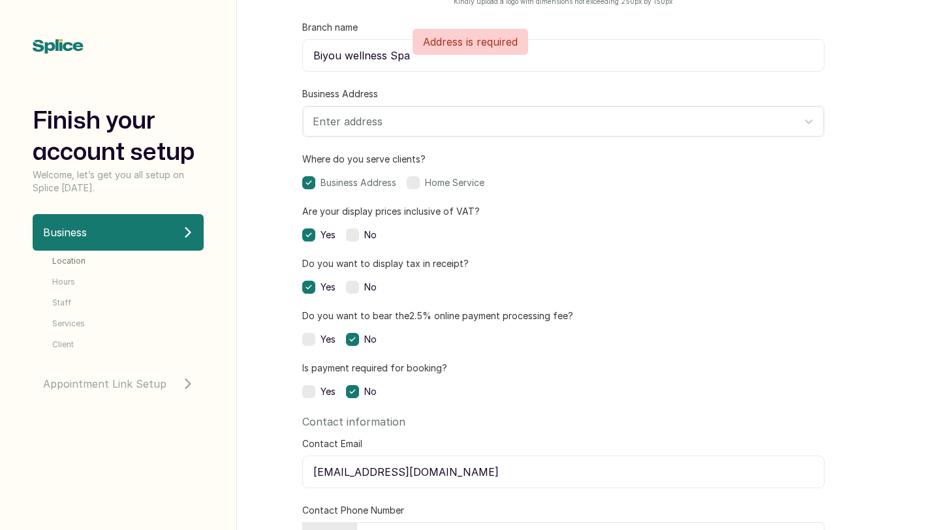
scroll to position [0, 0]
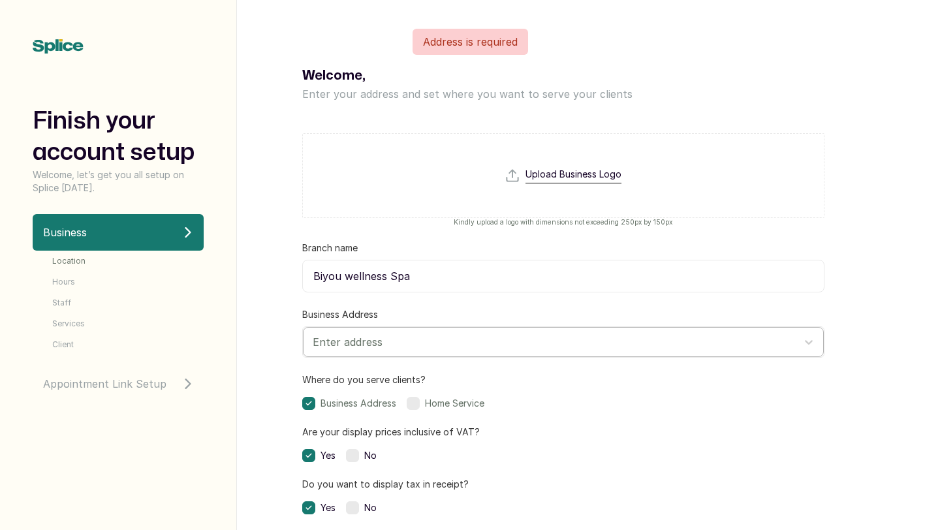
click at [381, 337] on div at bounding box center [552, 342] width 478 height 17
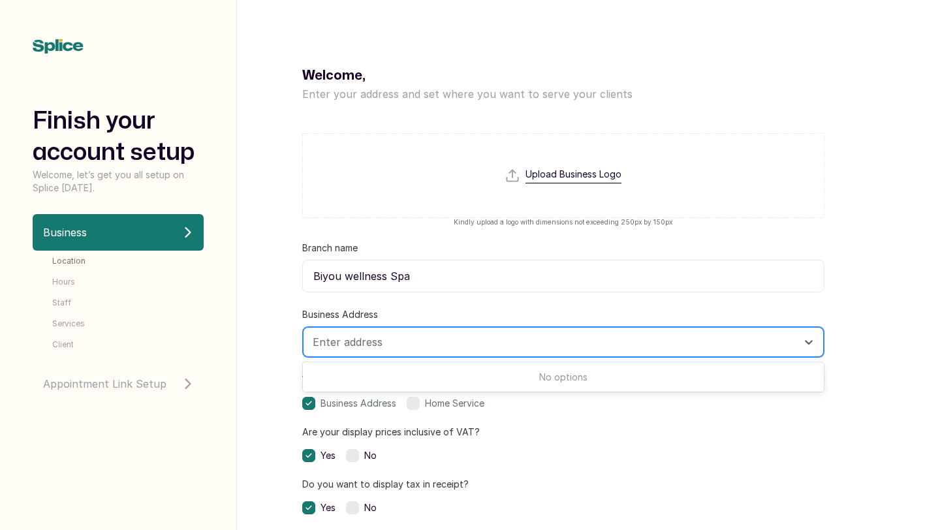
click at [388, 340] on div at bounding box center [552, 342] width 478 height 17
paste input "B1 justice coker Estate"
type input "B"
click at [416, 338] on div at bounding box center [552, 342] width 478 height 17
paste input "B1 Justice Coker Estate Off Cipm Avenue Alausa Ikeja Lagos"
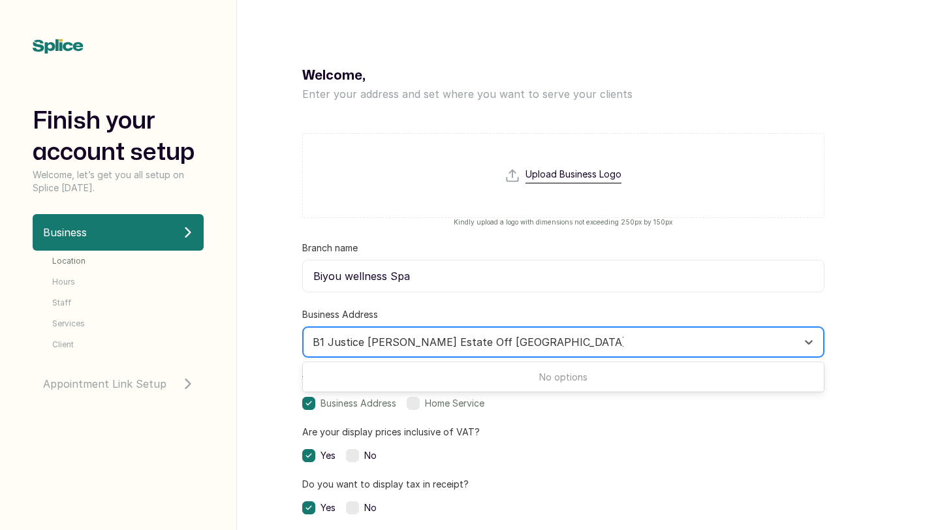
click at [331, 341] on input "B1 Justice Coker Estate Off Cipm Avenue Alausa Ikeja Lagos" at bounding box center [468, 342] width 311 height 14
type input "Justice Coker Estate Off Cipm Avenue Alausa Ikeja Lagos"
drag, startPoint x: 602, startPoint y: 343, endPoint x: 509, endPoint y: 342, distance: 93.3
click at [509, 342] on div at bounding box center [552, 342] width 478 height 17
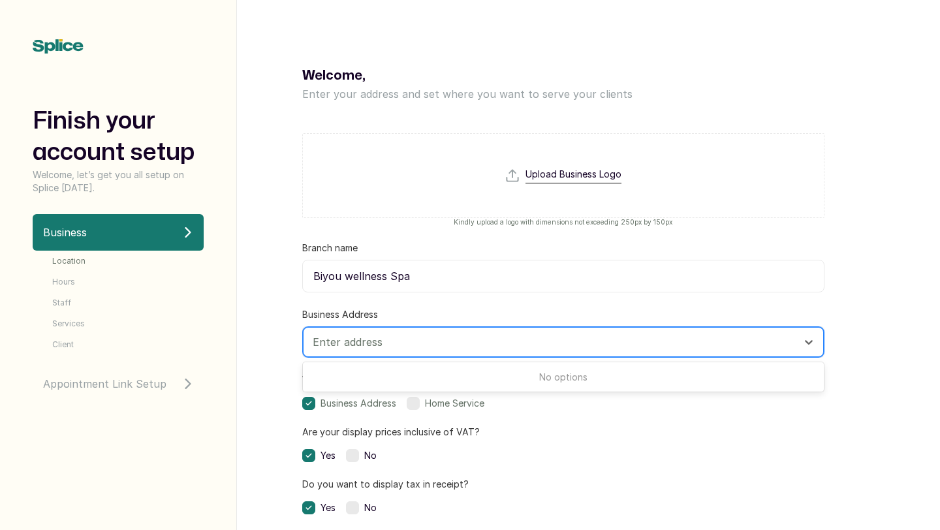
paste input "B1 Justice Coker Estate Off Cipm Avenue Alausa Ikeja Lagos"
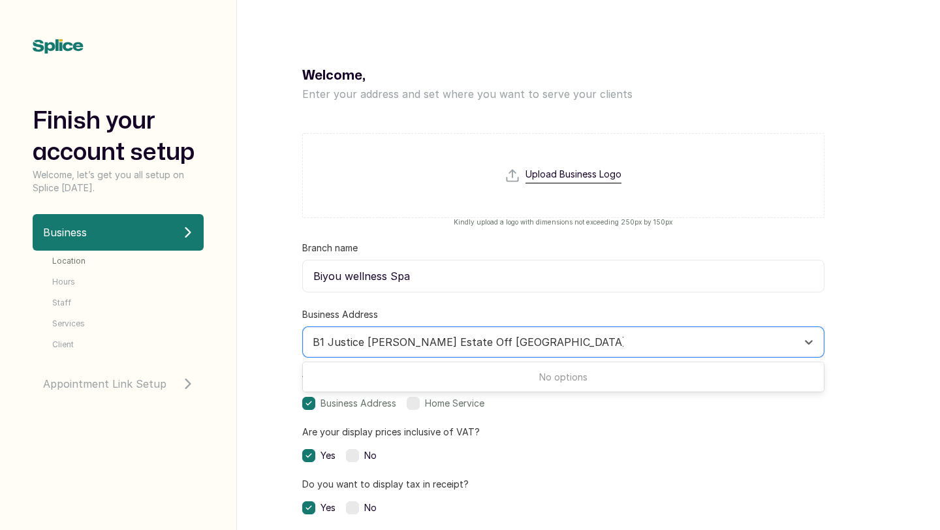
type input "B1 Justice Coker Estate Off Cipm Avenue Alausa Ikeja Lagos"
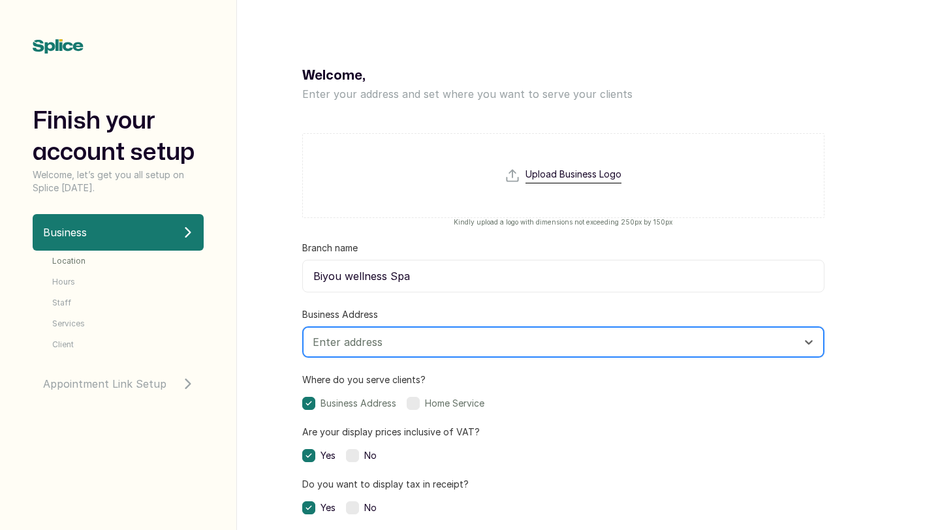
click at [420, 342] on div at bounding box center [552, 342] width 478 height 17
paste input "B1 Justice Coker Estate Off Cipm Avenue Alausa Ikeja Lagos"
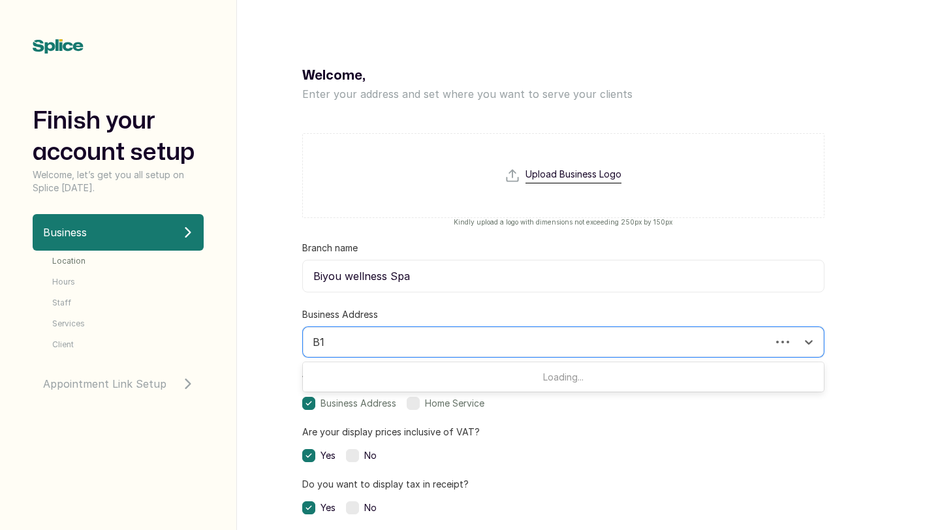
type input "B"
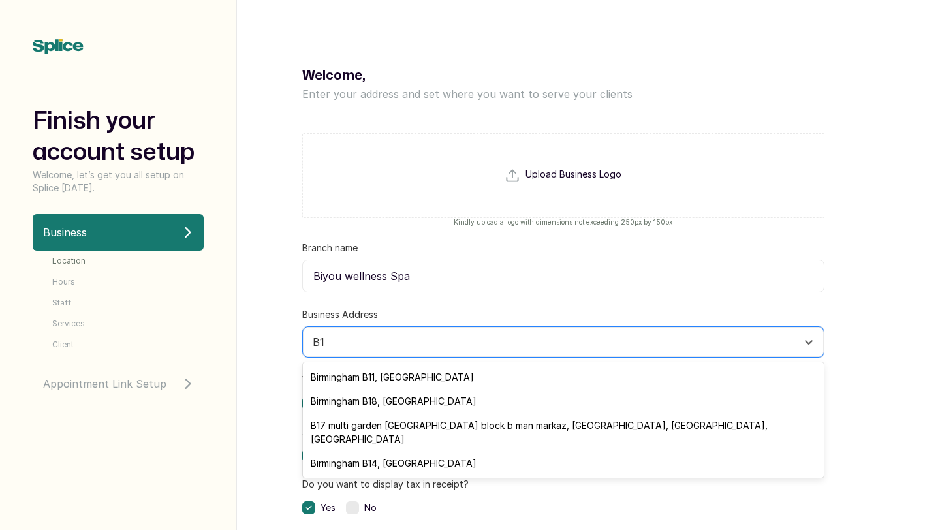
paste input "B1 Justice Coker Estate Off Cipm Avenue Alausa Ikeja Lagos"
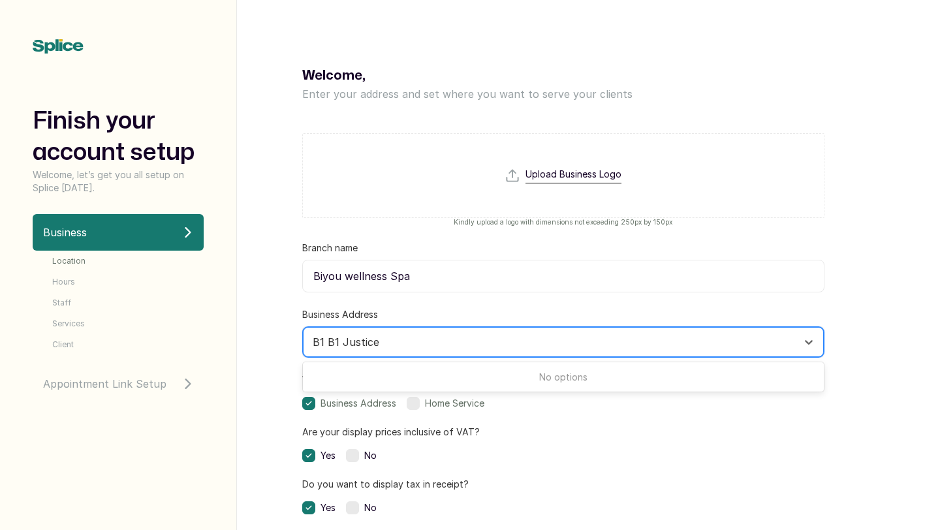
click at [326, 341] on input "B1 B1 Justice" at bounding box center [349, 342] width 73 height 14
click at [361, 343] on input "B1 Justice" at bounding box center [342, 342] width 58 height 14
type input "B1 Justice"
click at [375, 343] on div at bounding box center [552, 342] width 478 height 17
paste input "Alausa, ikeja, Lagos"
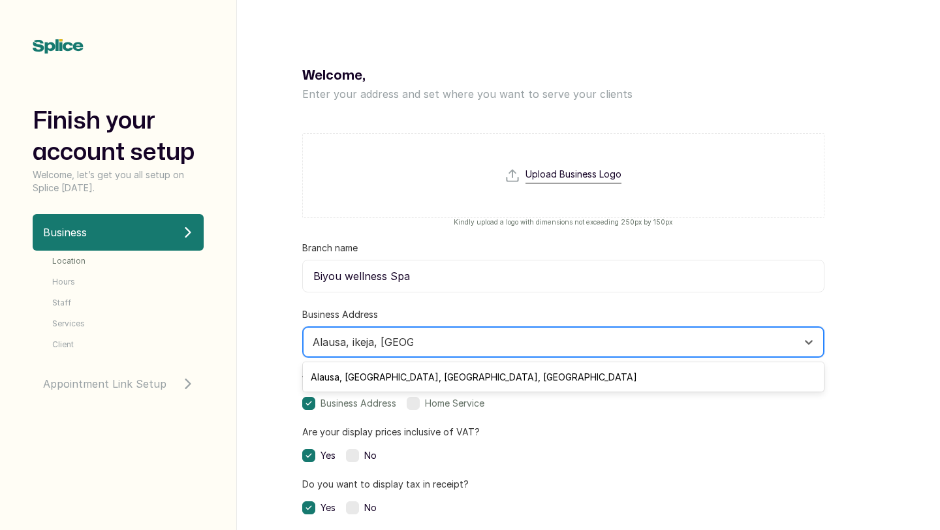
click at [314, 342] on input "Alausa, ikeja, Lagos" at bounding box center [363, 342] width 101 height 14
type input "Alausa, ikeja, Lagos"
drag, startPoint x: 384, startPoint y: 338, endPoint x: 323, endPoint y: 340, distance: 60.7
click at [323, 340] on div at bounding box center [552, 342] width 478 height 17
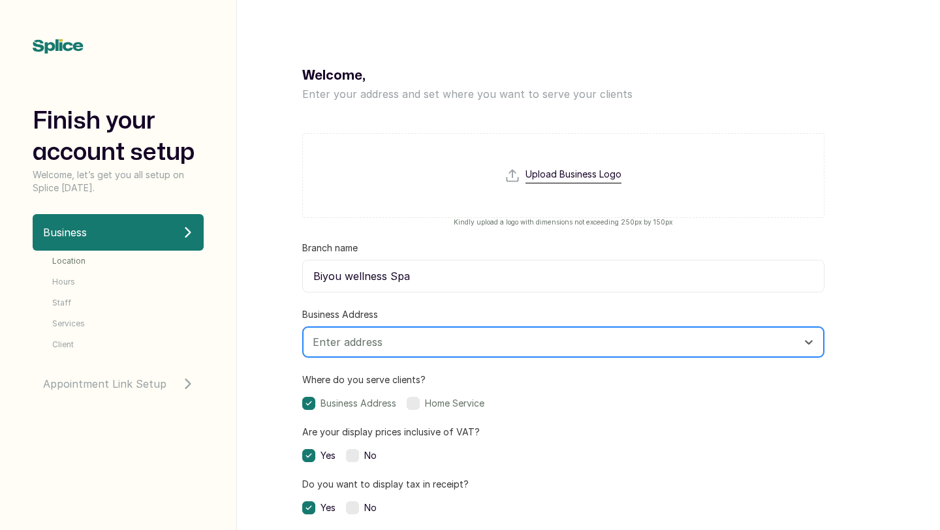
click at [472, 339] on div at bounding box center [552, 342] width 478 height 17
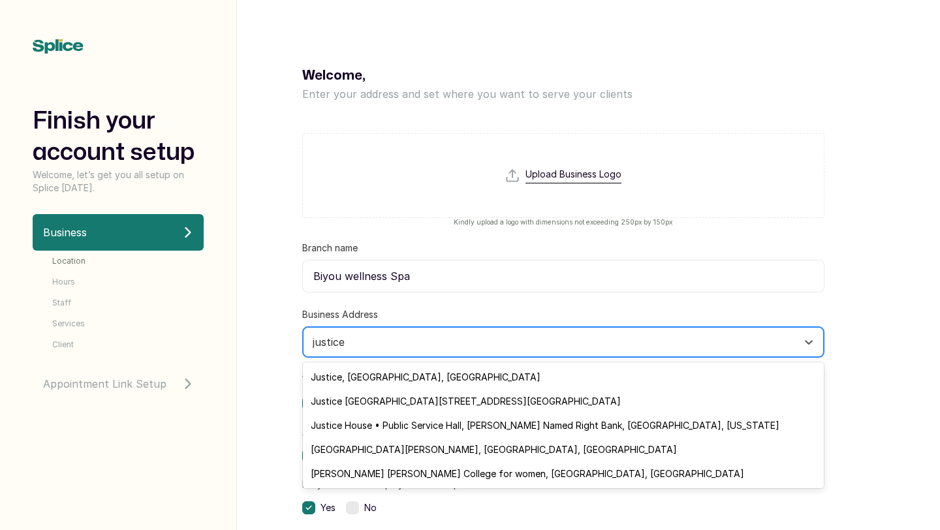
type input "justice"
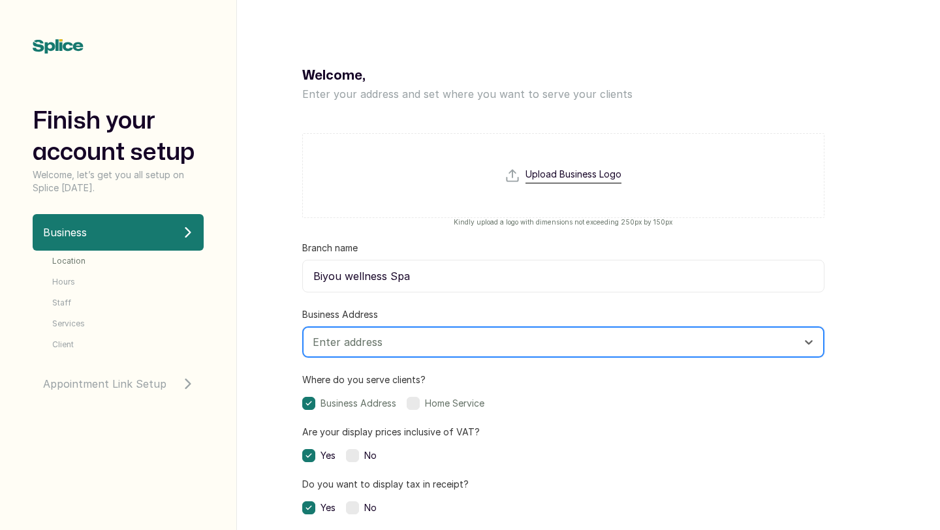
click at [428, 331] on div "Enter address" at bounding box center [551, 342] width 491 height 22
type input "justice coker es"
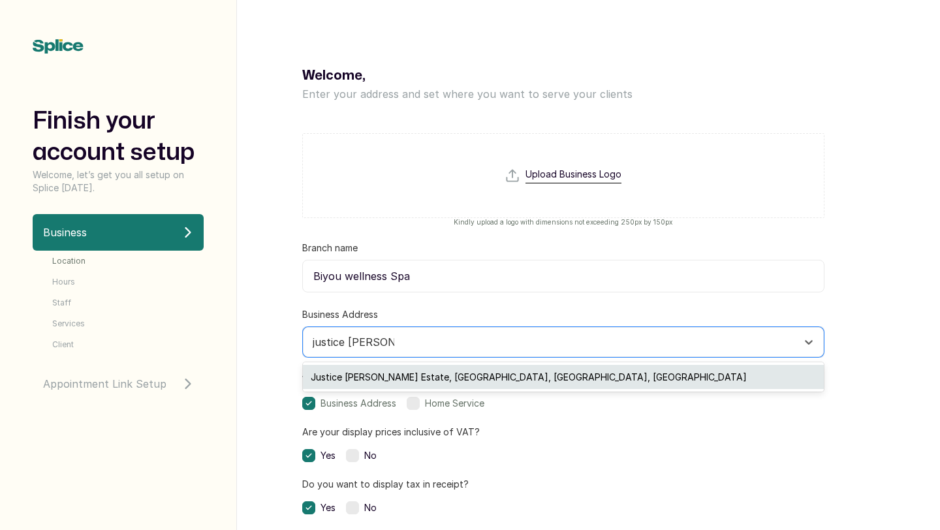
click at [422, 378] on div "Justice Coker Estate, Obafemi Awolowo Way, Lagos, Nigeria" at bounding box center [563, 377] width 521 height 24
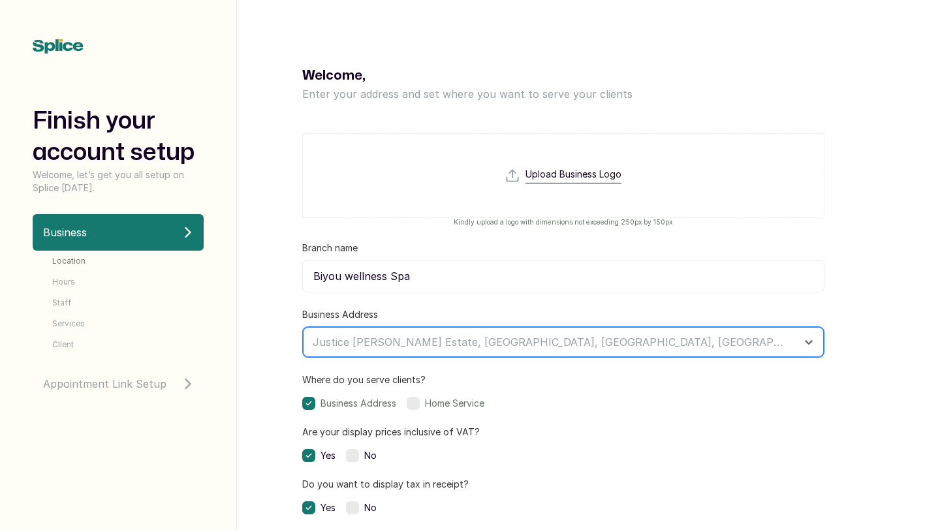
click at [456, 334] on div at bounding box center [552, 342] width 478 height 17
click at [462, 339] on div at bounding box center [552, 342] width 478 height 17
click at [809, 340] on icon at bounding box center [808, 342] width 13 height 13
click at [640, 341] on div at bounding box center [552, 342] width 478 height 17
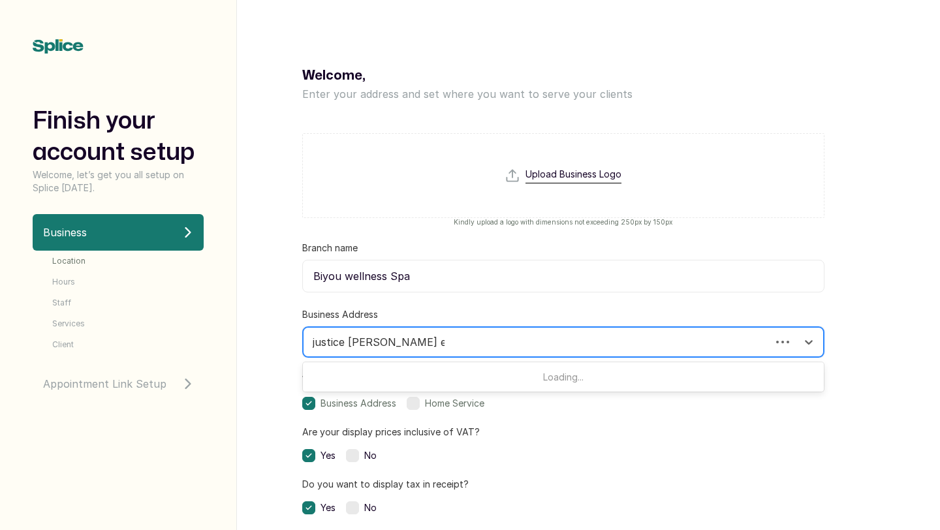
type input "justice coker estate alausa"
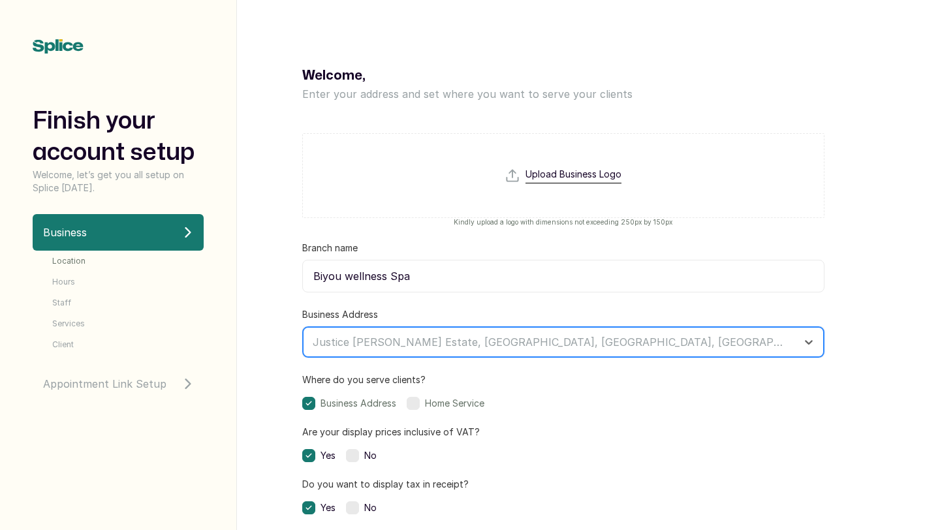
click at [311, 343] on div "Justice Coker Estate, Obafemi Awolowo Way, Lagos, Nigeria" at bounding box center [551, 342] width 491 height 22
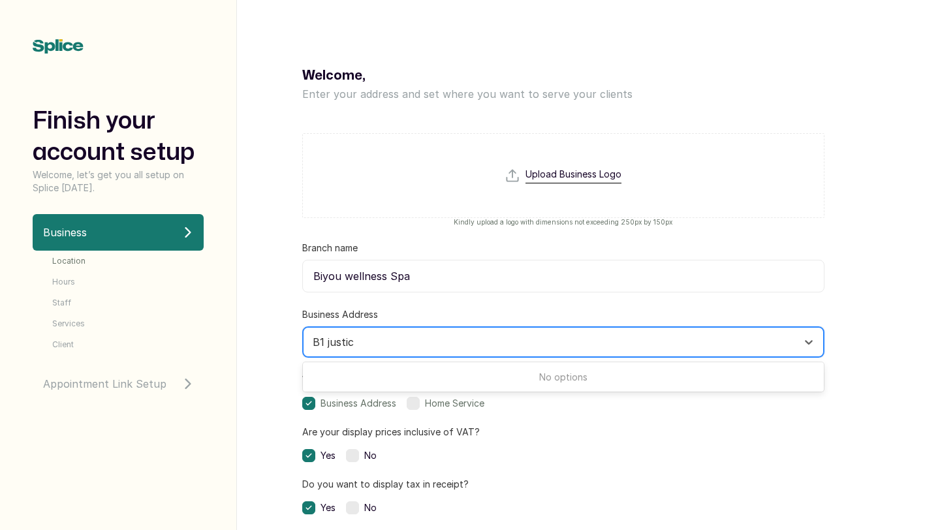
click at [325, 343] on input "B1 justic" at bounding box center [335, 342] width 44 height 14
type input "justic"
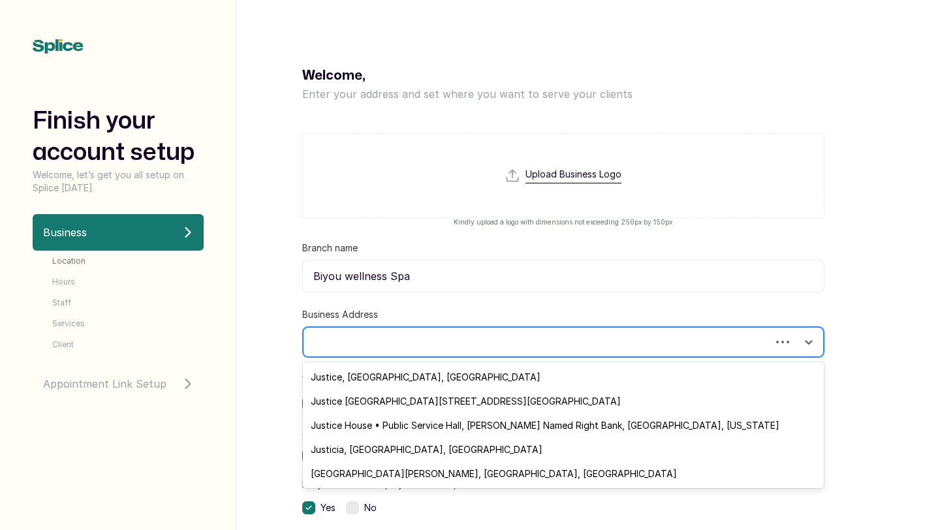
click at [347, 343] on div at bounding box center [539, 342] width 452 height 17
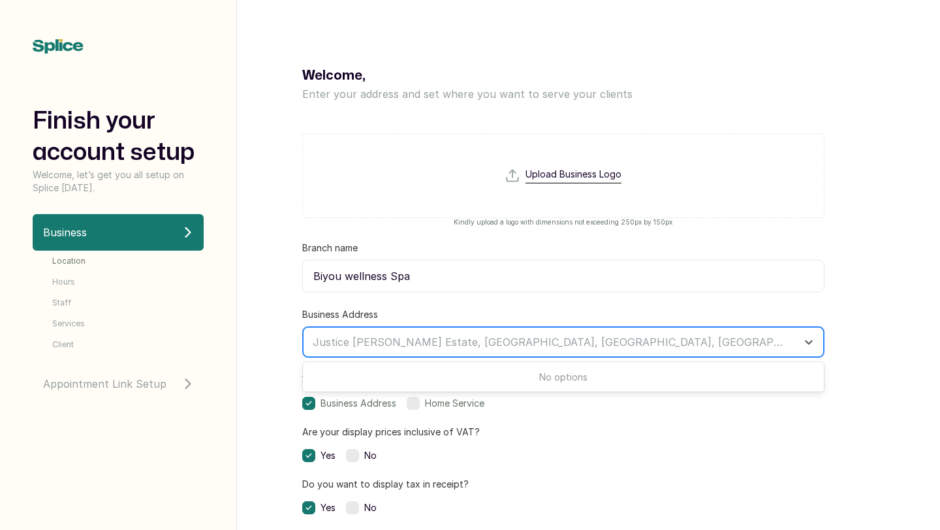
click at [471, 349] on div at bounding box center [552, 342] width 478 height 17
click at [567, 337] on div at bounding box center [552, 342] width 478 height 17
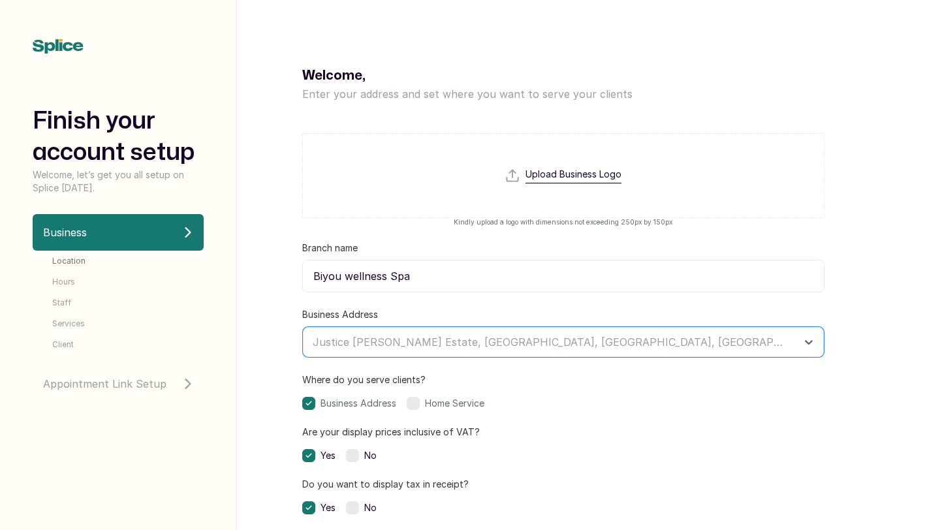
click at [569, 290] on input "Biyou wellness Spa" at bounding box center [563, 276] width 522 height 33
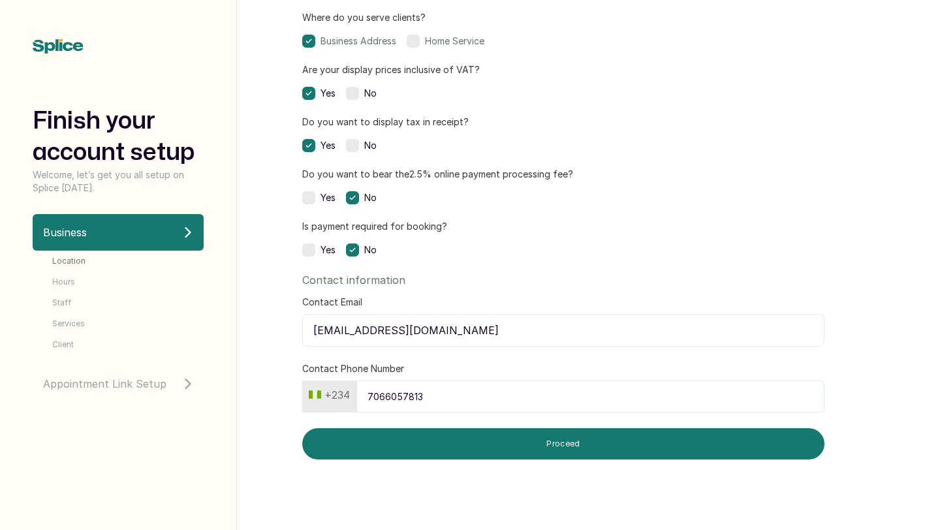
scroll to position [365, 0]
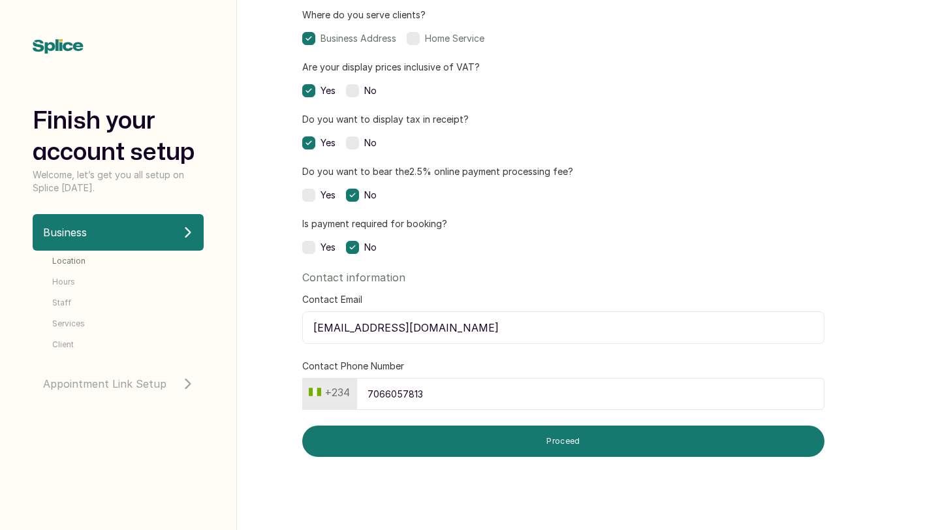
click at [95, 266] on li "Location" at bounding box center [127, 261] width 151 height 10
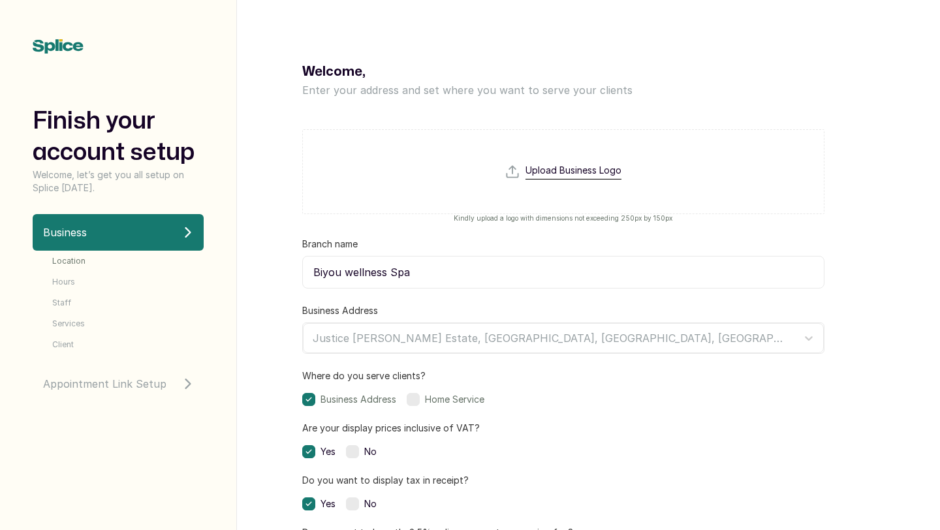
scroll to position [0, 0]
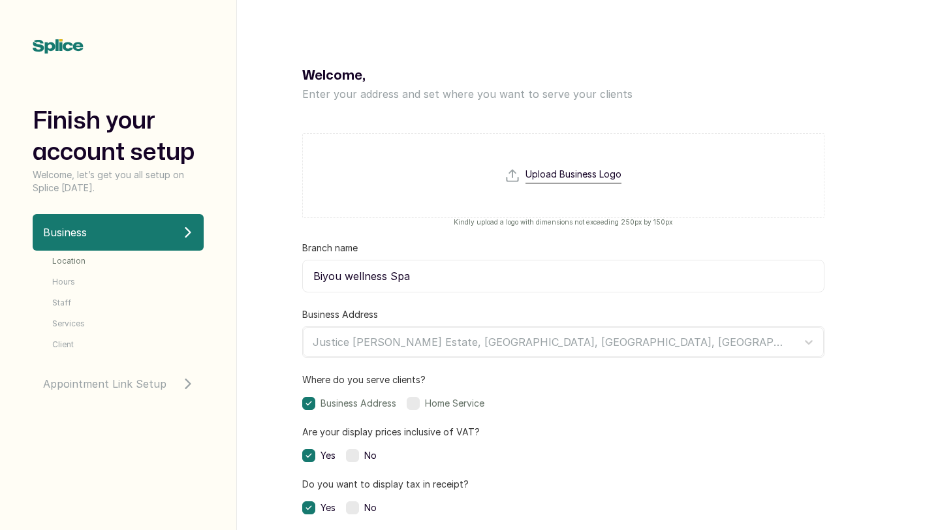
click at [537, 180] on input "file" at bounding box center [563, 199] width 117 height 63
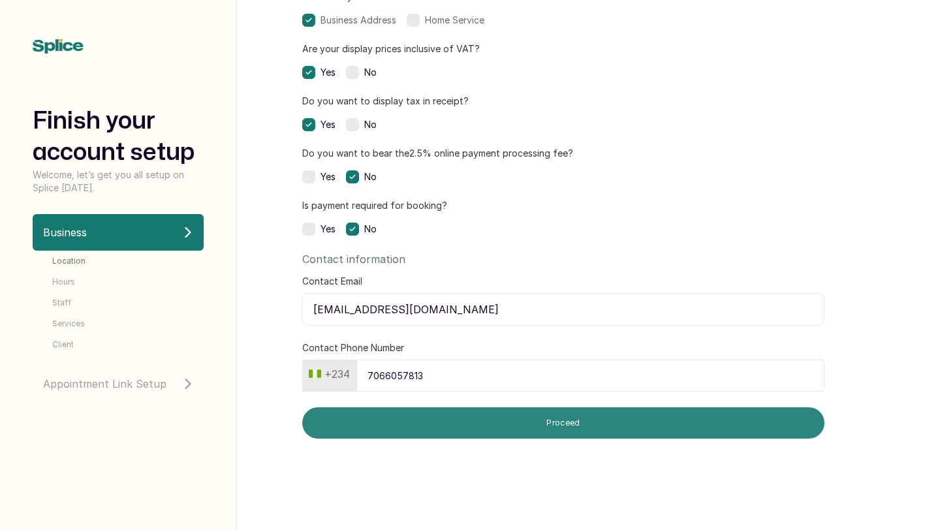
click at [395, 433] on button "Proceed" at bounding box center [563, 422] width 522 height 31
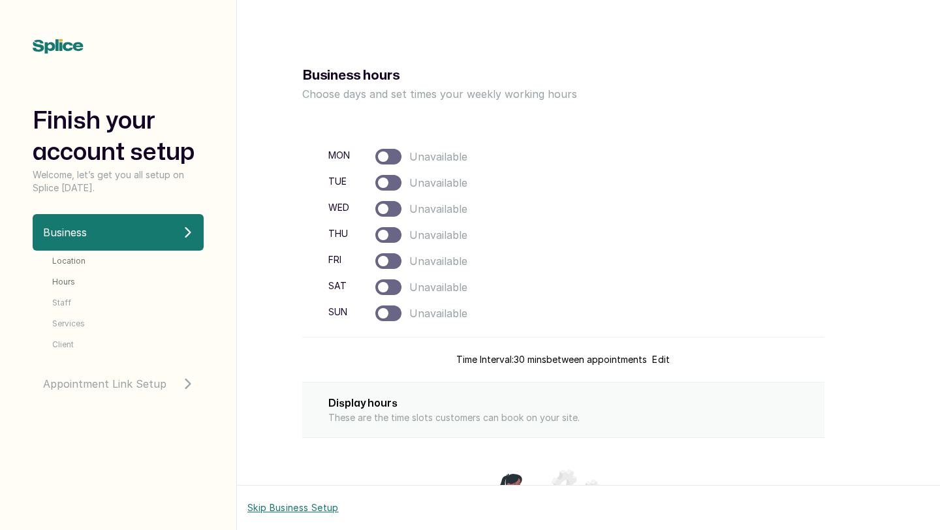
click at [390, 183] on div at bounding box center [388, 183] width 26 height 16
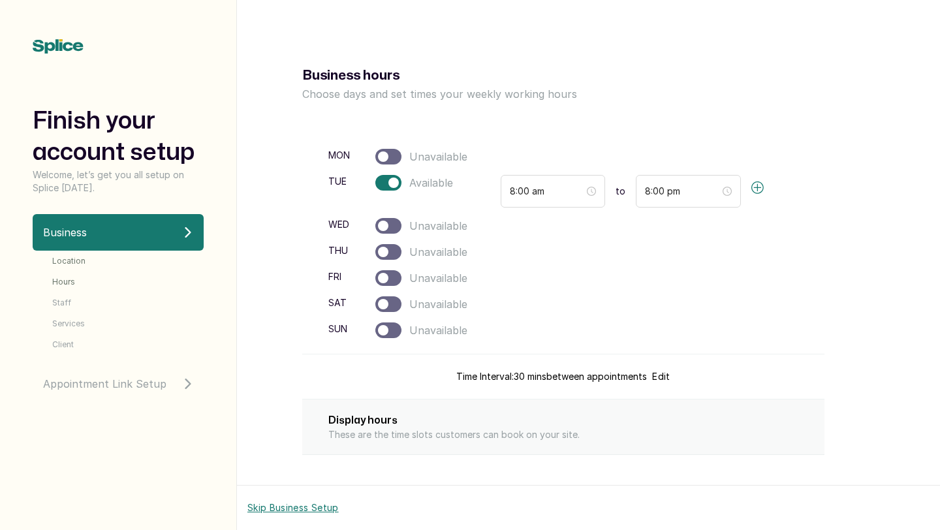
click at [388, 219] on div at bounding box center [388, 226] width 26 height 16
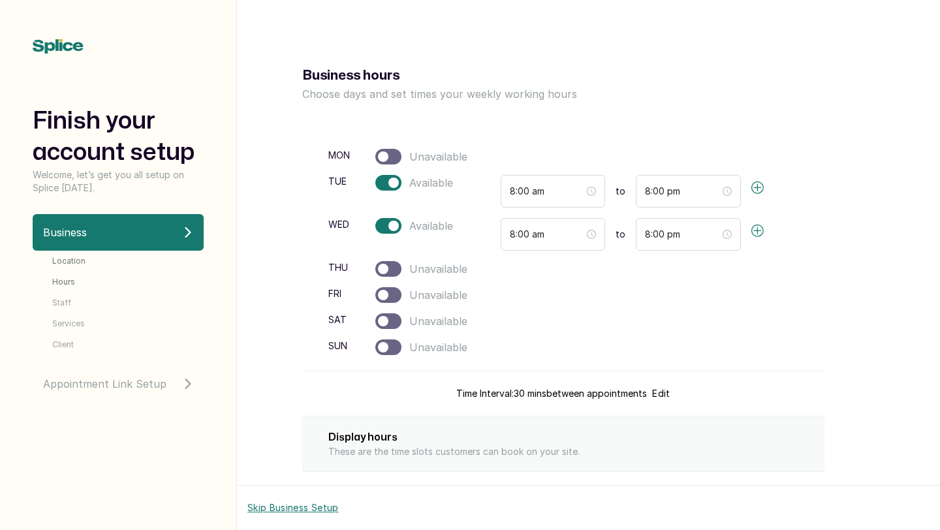
click at [388, 259] on div "mon Unavailable tue Available 8:00 am to 8:00 pm wed Available 8:00 am to 8:00 …" at bounding box center [563, 252] width 522 height 238
click at [394, 272] on div at bounding box center [388, 269] width 26 height 16
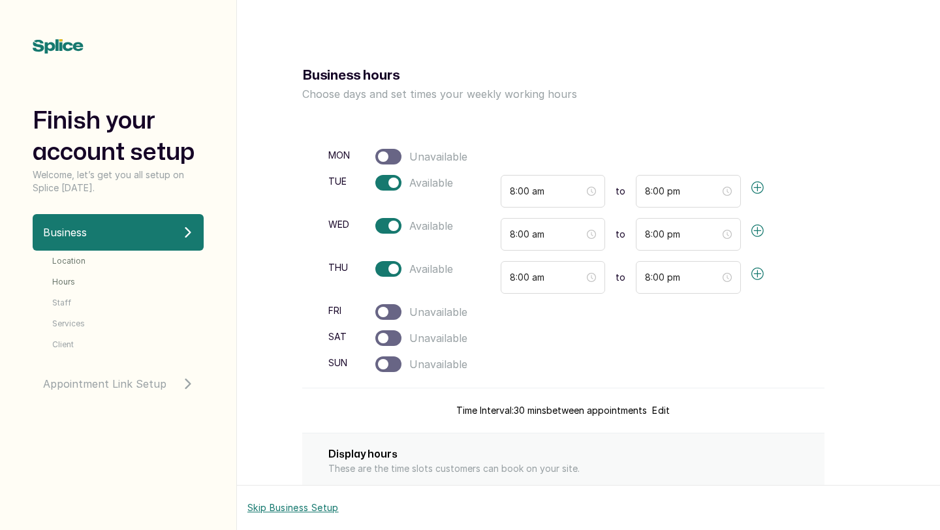
click at [390, 311] on div at bounding box center [388, 312] width 26 height 16
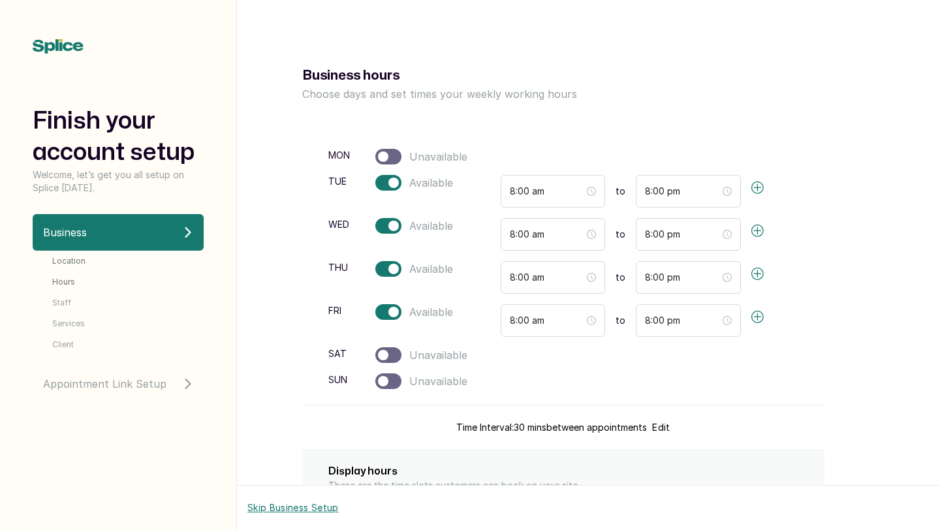
click at [391, 355] on div at bounding box center [388, 355] width 26 height 16
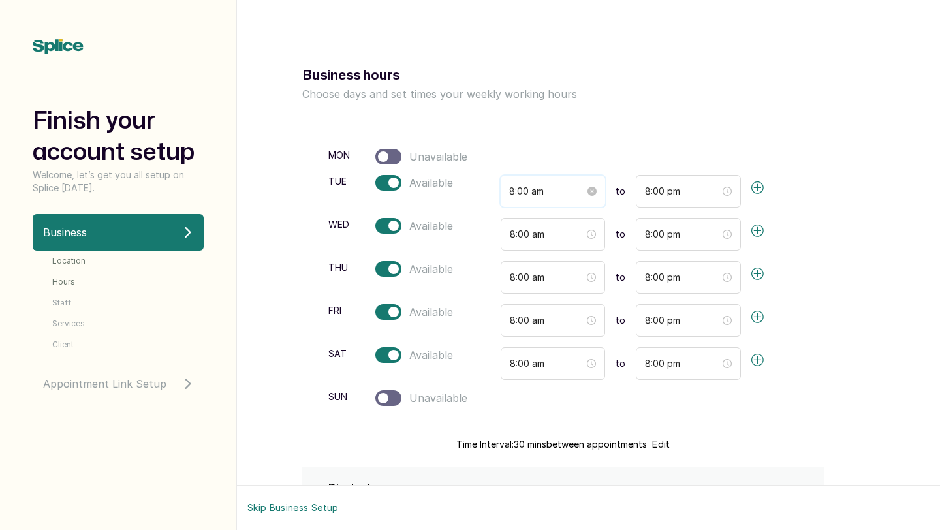
click at [550, 195] on input "8:00 am" at bounding box center [547, 191] width 76 height 14
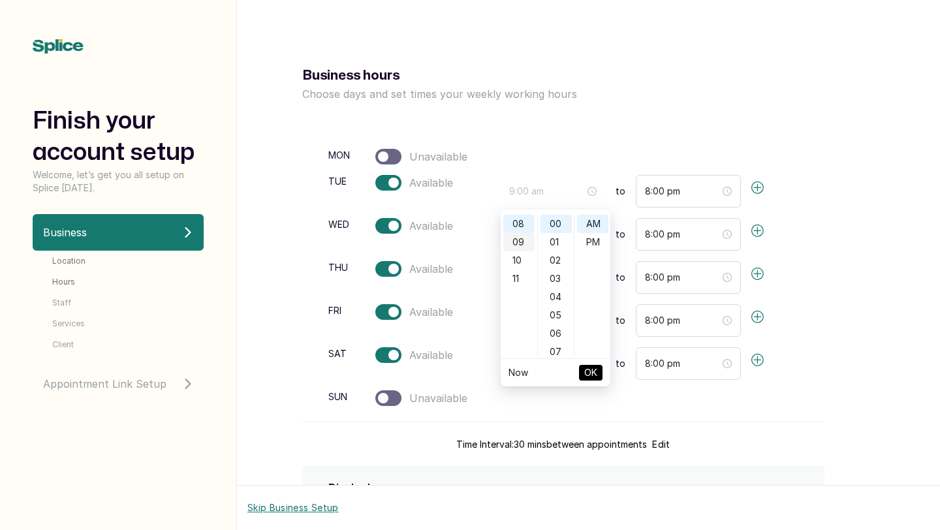
click at [520, 240] on div "09" at bounding box center [518, 242] width 31 height 18
type input "9:00 am"
click at [591, 370] on span "OK" at bounding box center [590, 372] width 13 height 25
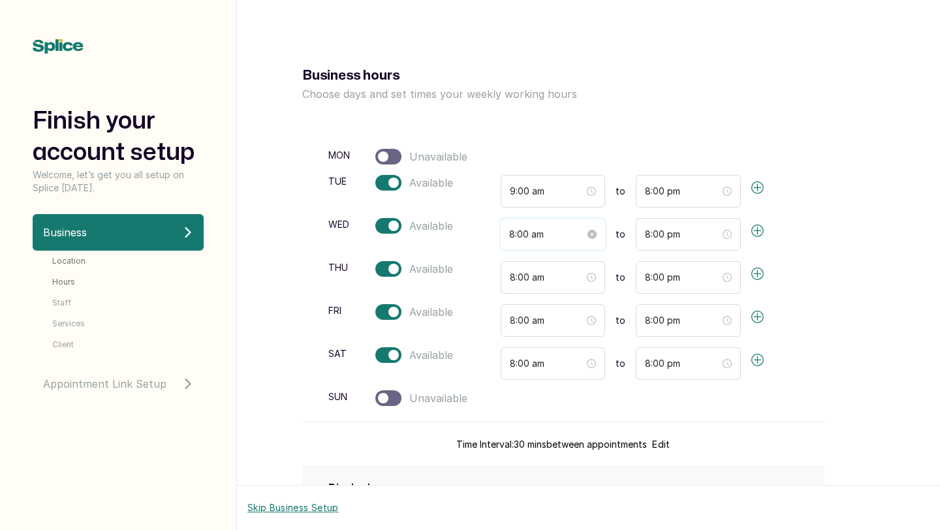
click at [523, 230] on input "8:00 am" at bounding box center [547, 234] width 76 height 14
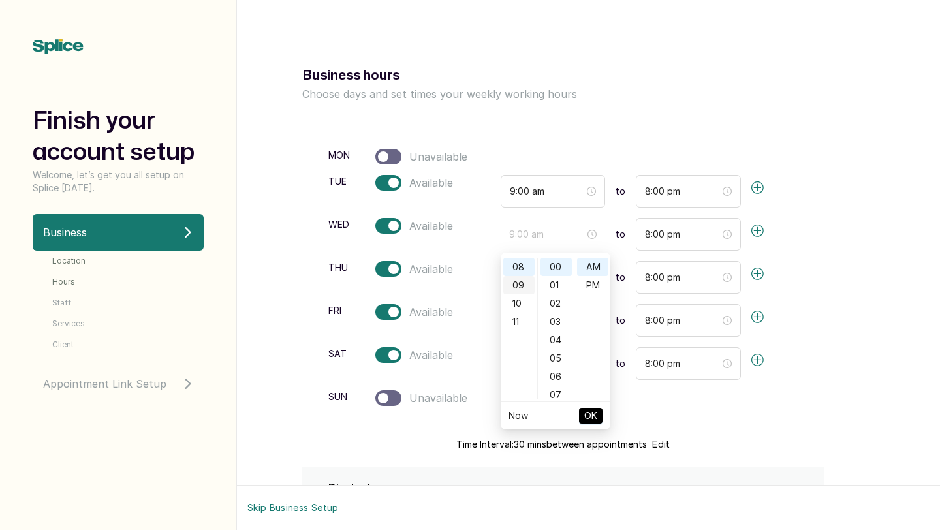
click at [518, 280] on div "09" at bounding box center [518, 285] width 31 height 18
type input "9:00 am"
click at [587, 410] on span "OK" at bounding box center [590, 415] width 13 height 25
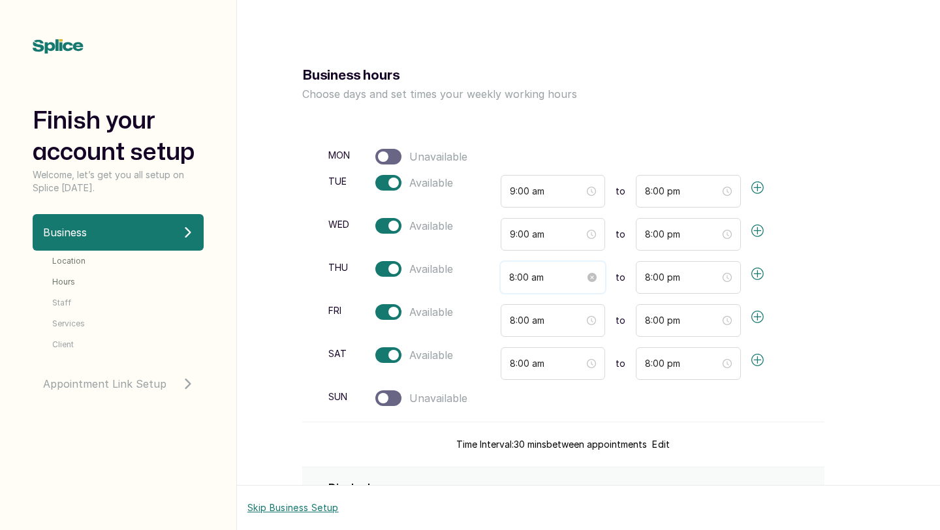
click at [521, 284] on input "8:00 am" at bounding box center [547, 277] width 76 height 14
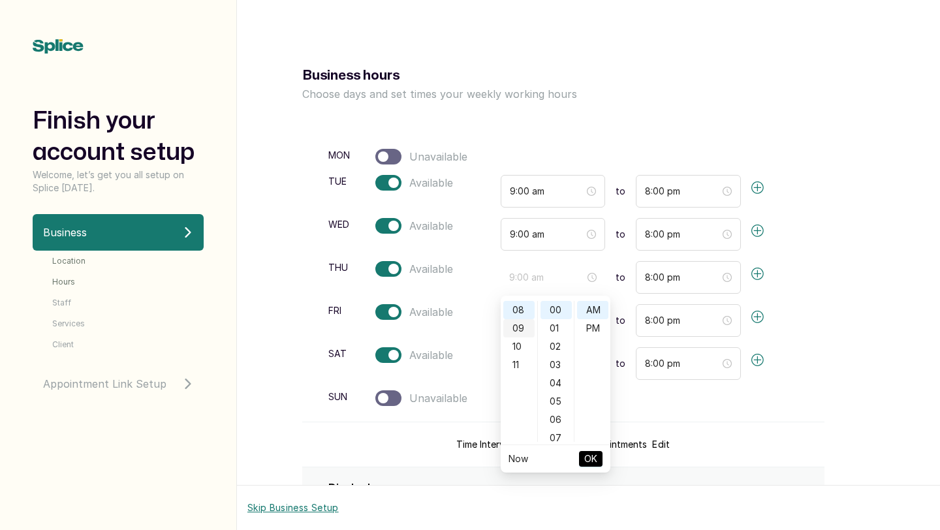
click at [514, 322] on div "09" at bounding box center [518, 328] width 31 height 18
type input "9:00 am"
click at [594, 452] on span "OK" at bounding box center [590, 458] width 13 height 25
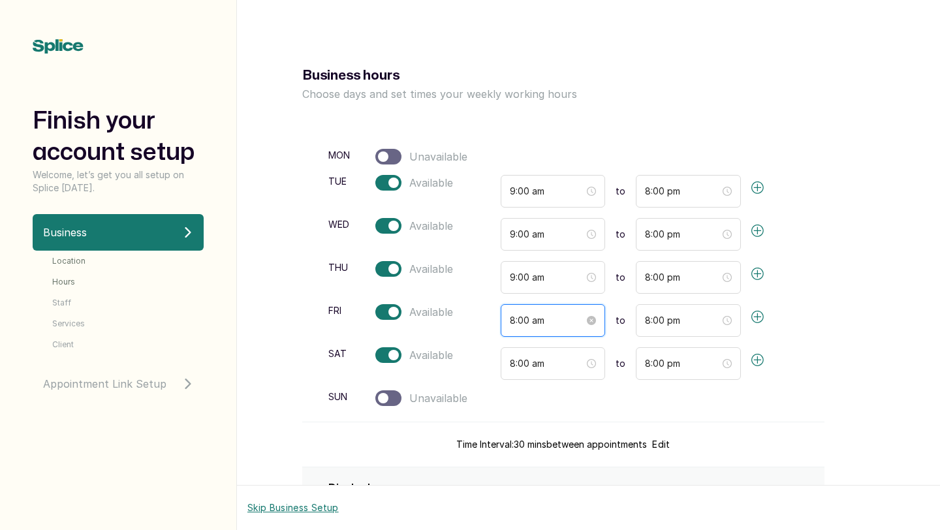
click at [518, 321] on input "8:00 am" at bounding box center [547, 320] width 75 height 14
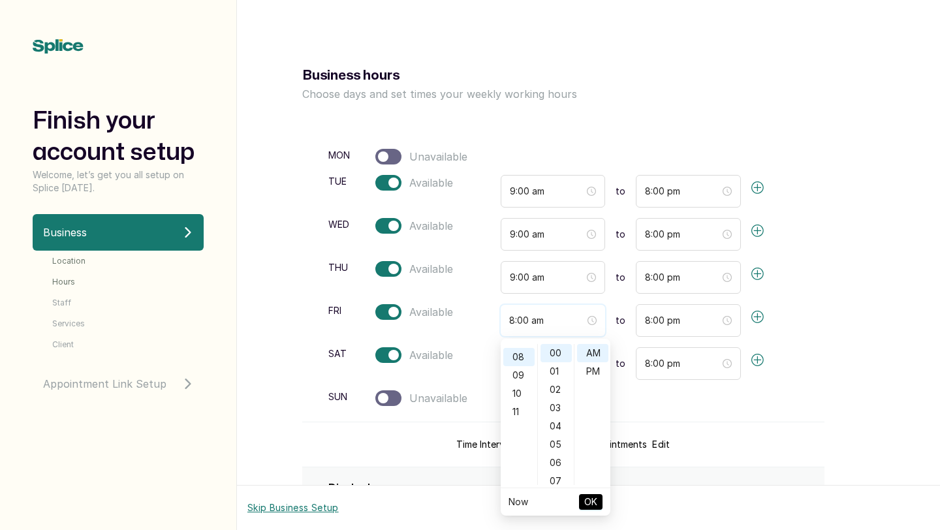
scroll to position [146, 0]
click at [520, 370] on div "09" at bounding box center [518, 371] width 31 height 18
type input "9:00 am"
click at [591, 497] on span "OK" at bounding box center [590, 502] width 13 height 25
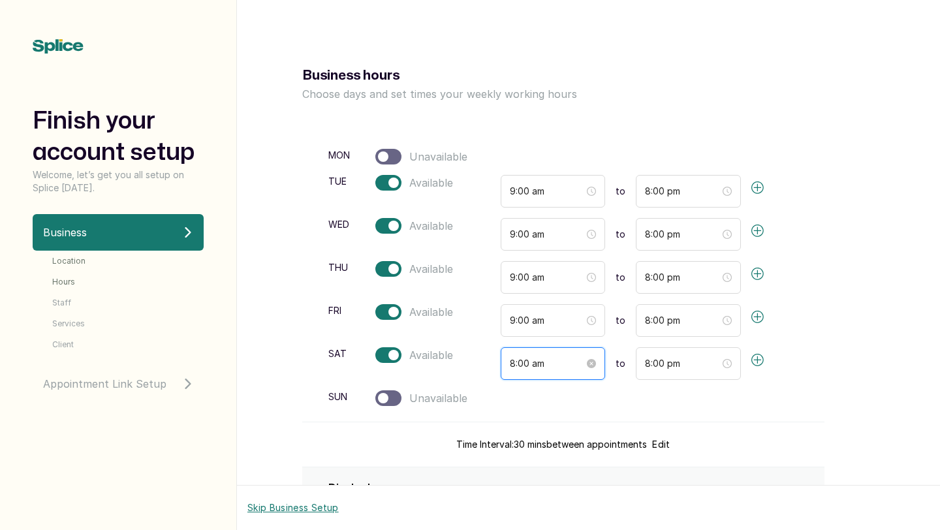
click at [516, 362] on input "8:00 am" at bounding box center [547, 363] width 75 height 14
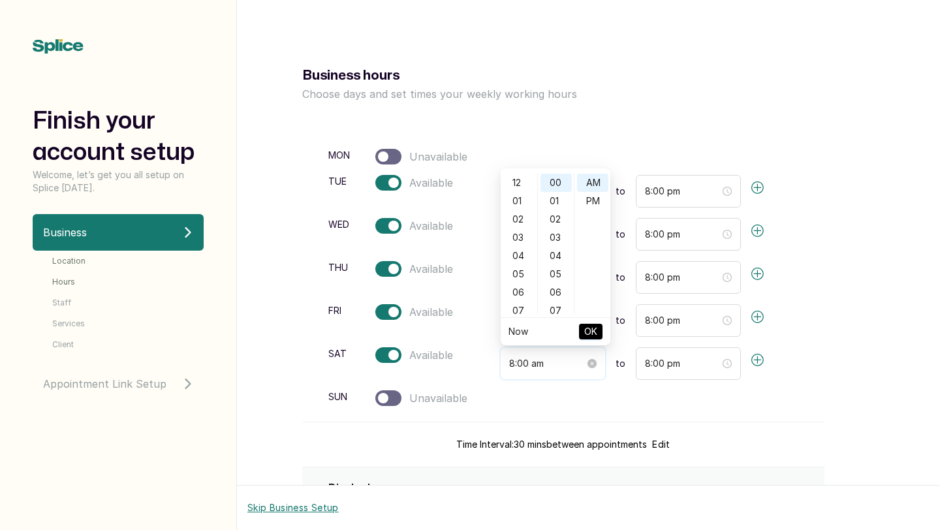
scroll to position [146, 0]
click at [518, 195] on div "09" at bounding box center [518, 201] width 31 height 18
type input "9:00 am"
click at [588, 328] on span "OK" at bounding box center [590, 331] width 13 height 25
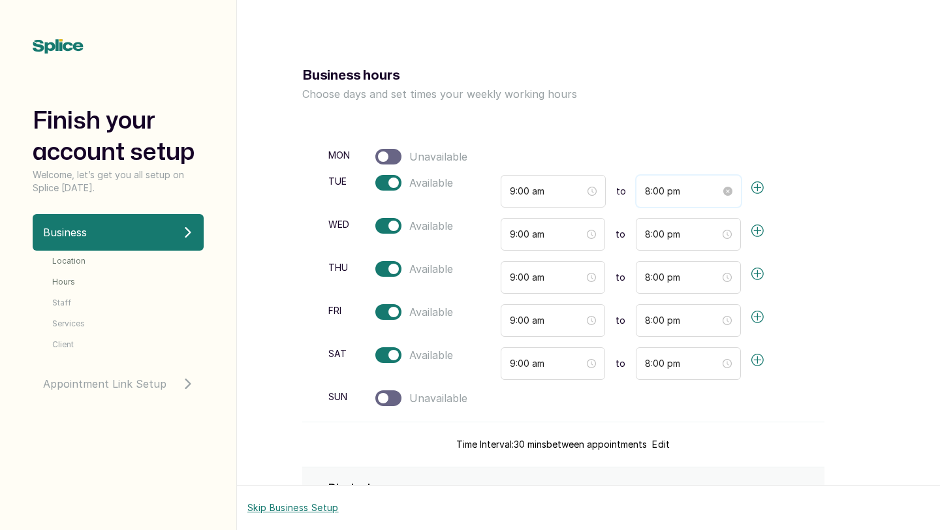
click at [645, 186] on input "8:00 pm" at bounding box center [683, 191] width 76 height 14
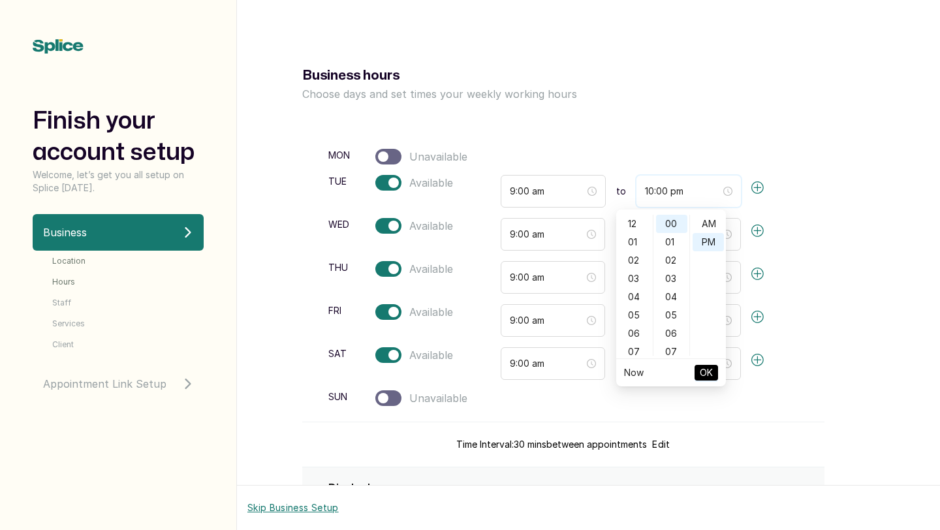
scroll to position [18, 0]
click at [636, 238] on div "05" at bounding box center [634, 235] width 31 height 18
type input "5:00 pm"
click at [704, 369] on span "OK" at bounding box center [706, 372] width 13 height 25
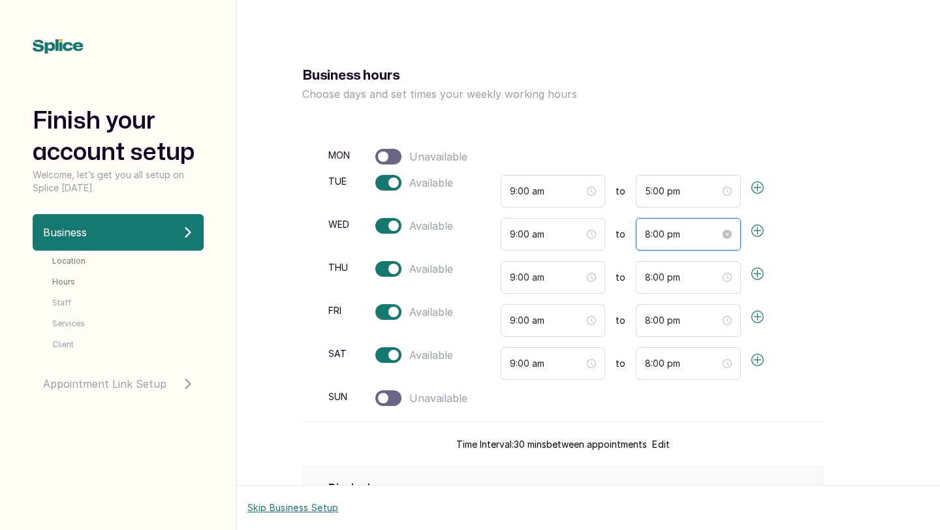
click at [645, 237] on input "8:00 pm" at bounding box center [682, 234] width 75 height 14
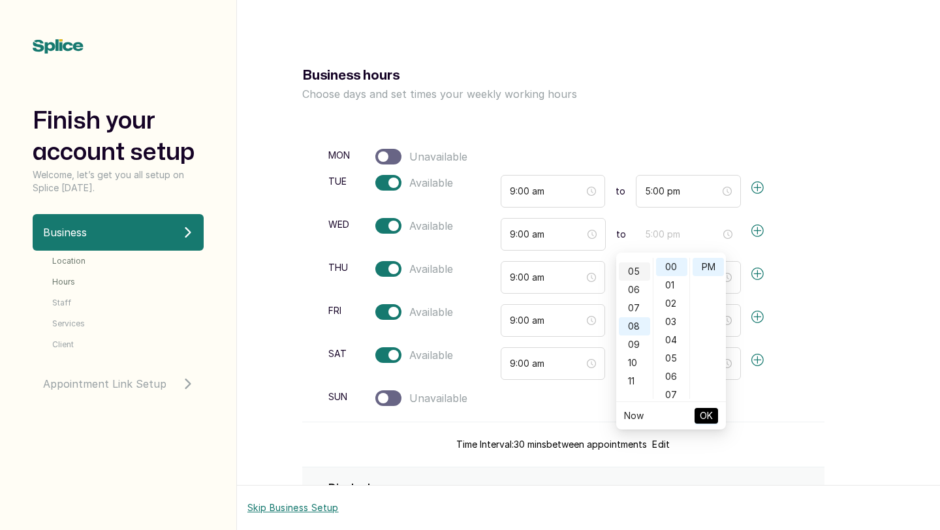
click at [633, 274] on div "05" at bounding box center [634, 271] width 31 height 18
type input "5:00 pm"
click at [702, 415] on span "OK" at bounding box center [706, 415] width 13 height 25
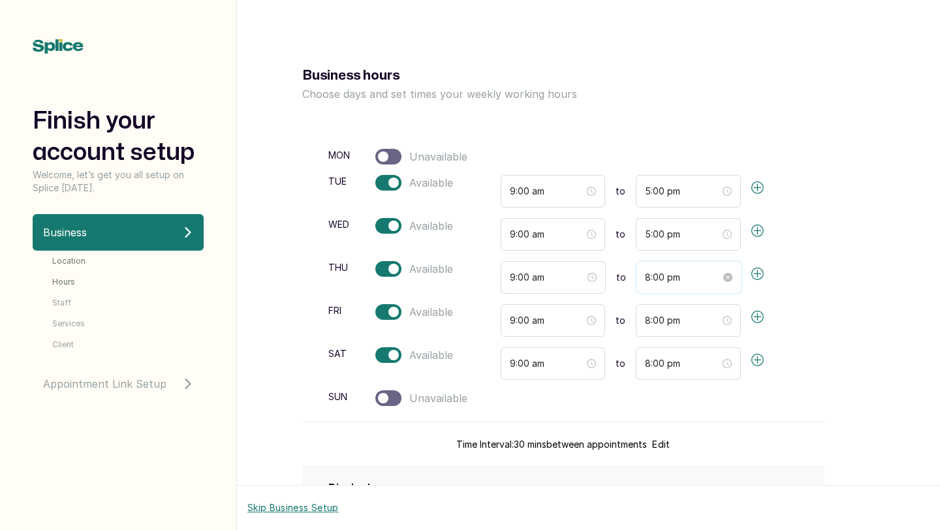
click at [645, 278] on input "8:00 pm" at bounding box center [683, 277] width 76 height 14
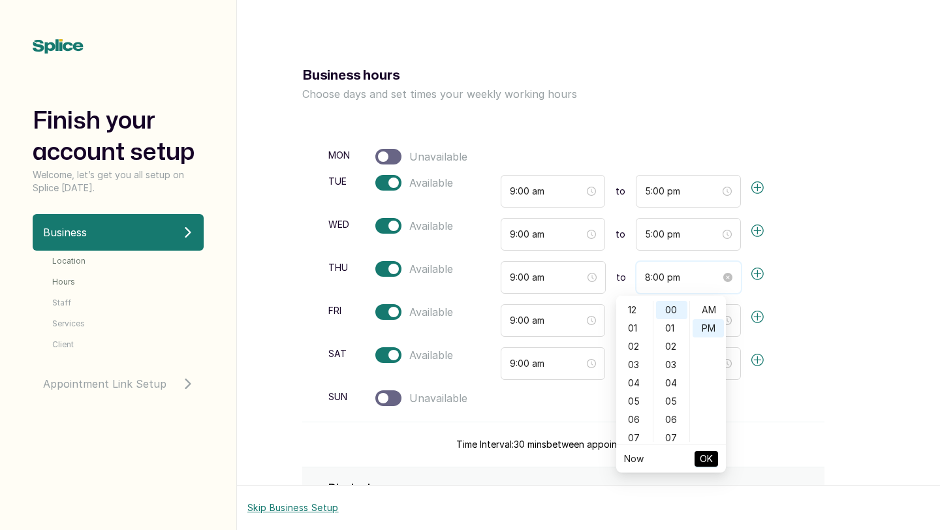
scroll to position [18, 0]
click at [634, 368] on div "05" at bounding box center [634, 364] width 31 height 18
type input "5:00 pm"
click at [705, 462] on span "OK" at bounding box center [706, 458] width 13 height 25
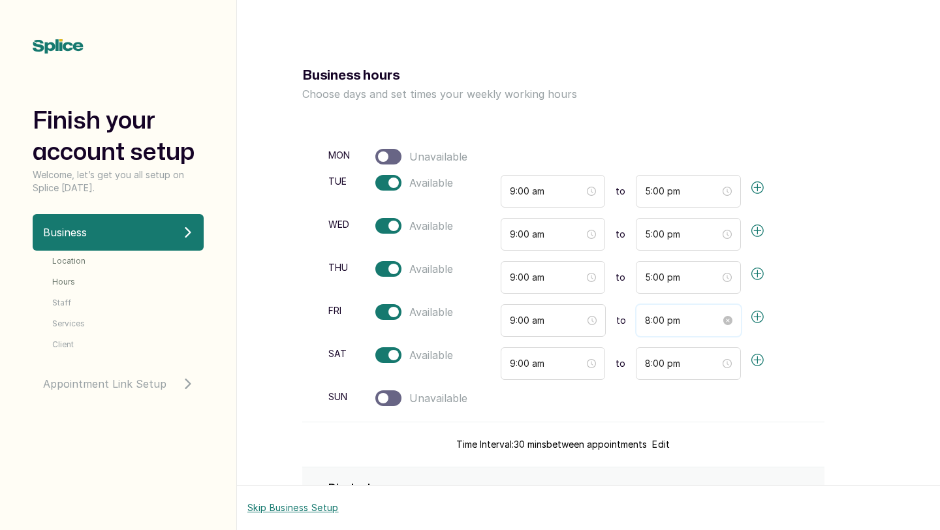
click at [645, 319] on input "8:00 pm" at bounding box center [683, 320] width 76 height 14
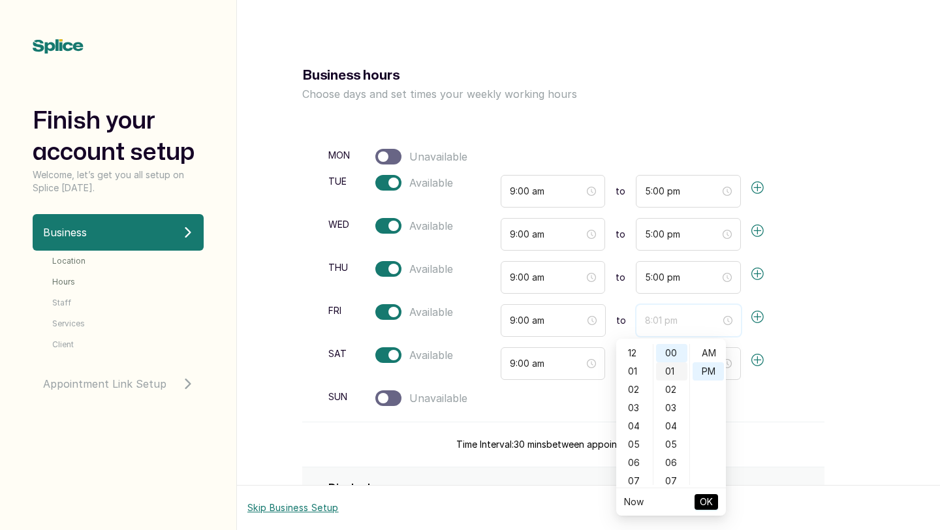
scroll to position [18, 0]
click at [636, 392] on div "05" at bounding box center [634, 391] width 31 height 18
type input "5:00 pm"
click at [705, 499] on span "OK" at bounding box center [706, 502] width 13 height 25
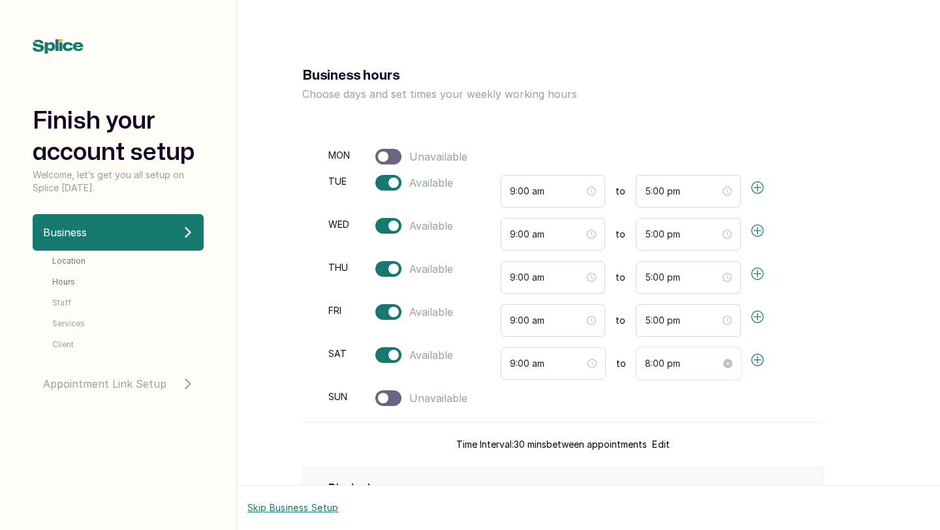
click at [645, 362] on input "8:00 pm" at bounding box center [683, 363] width 76 height 14
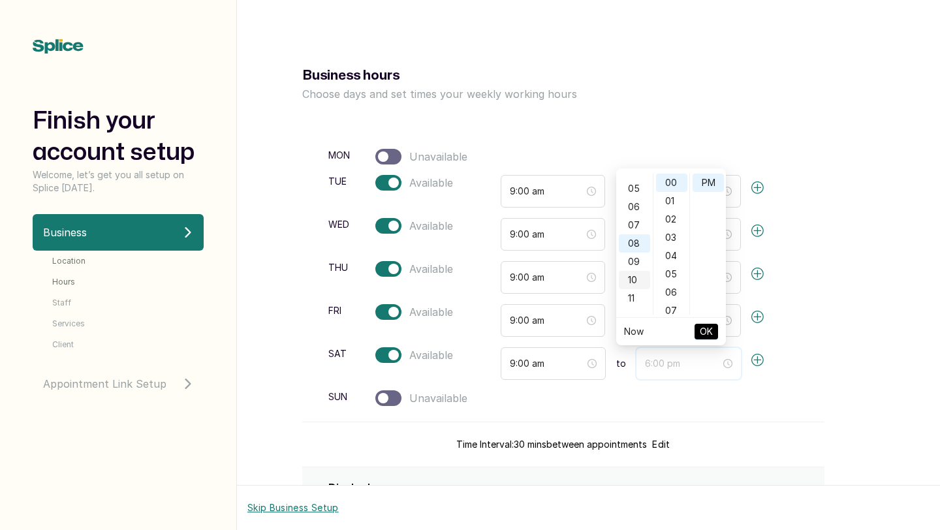
scroll to position [65, 0]
type input "8:00 pm"
click at [706, 329] on span "OK" at bounding box center [706, 331] width 13 height 25
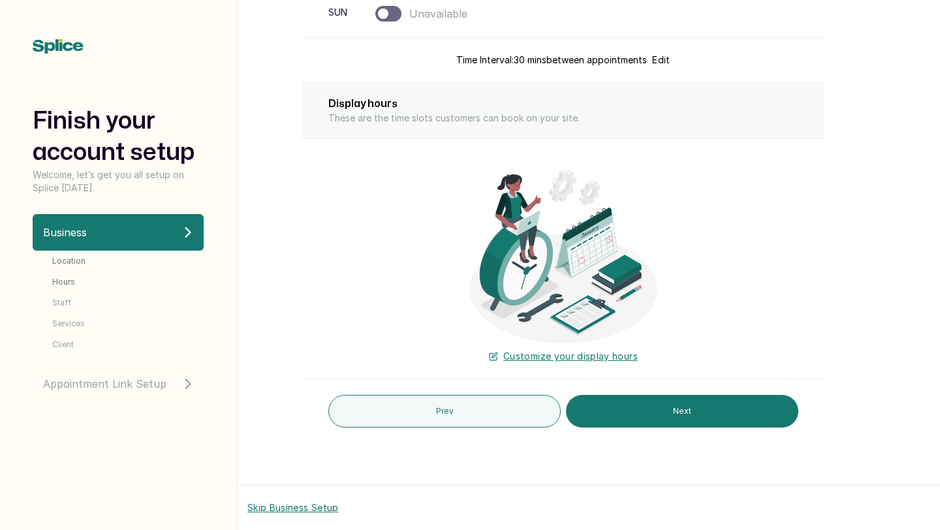
scroll to position [389, 0]
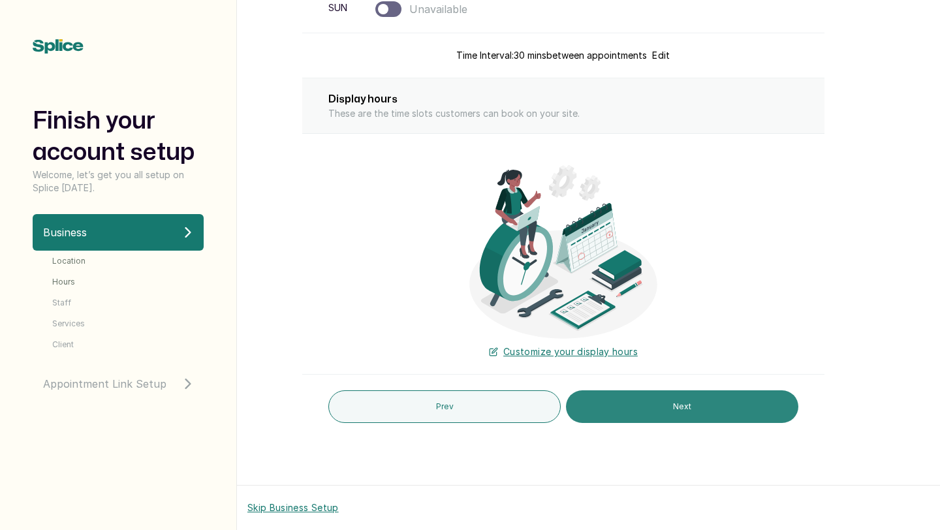
click at [590, 405] on button "Next" at bounding box center [682, 406] width 232 height 33
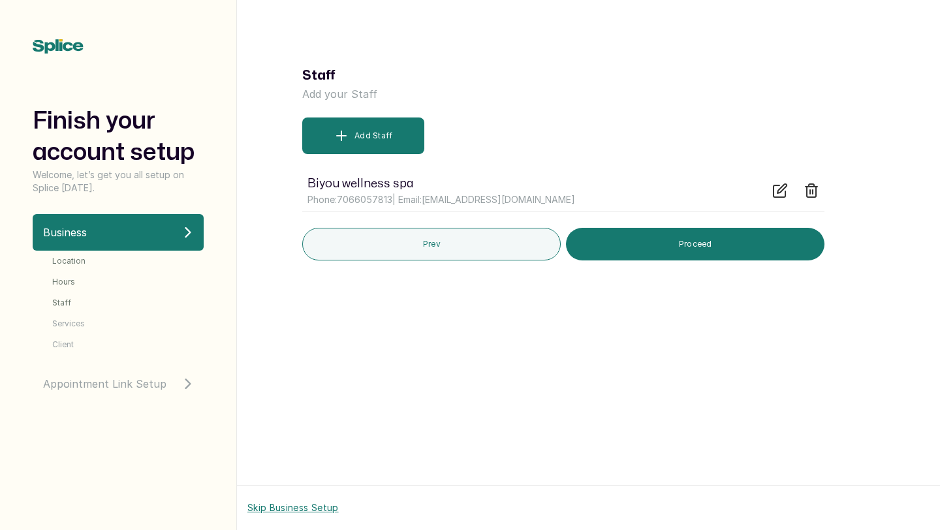
click at [110, 263] on li "Location" at bounding box center [127, 261] width 151 height 10
click at [264, 506] on button "Skip Business Setup" at bounding box center [292, 507] width 91 height 13
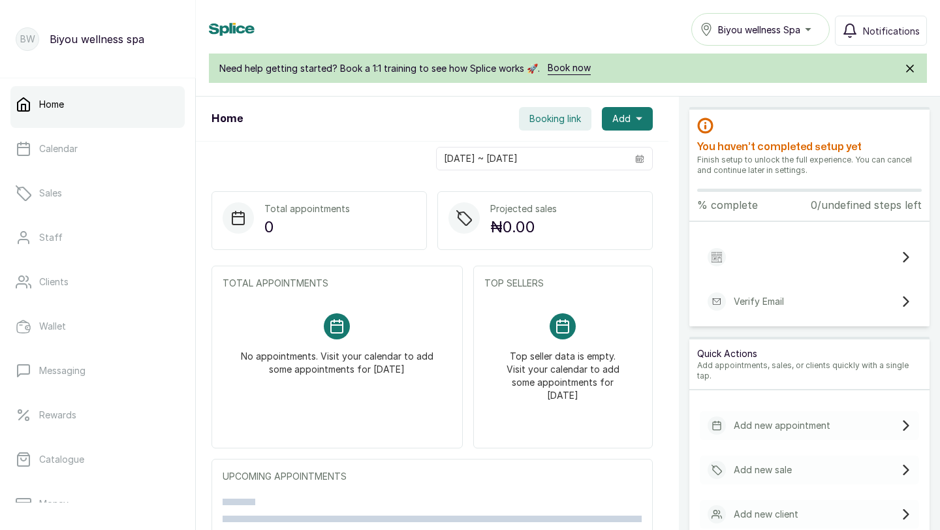
click at [560, 116] on span "Booking link" at bounding box center [555, 118] width 52 height 13
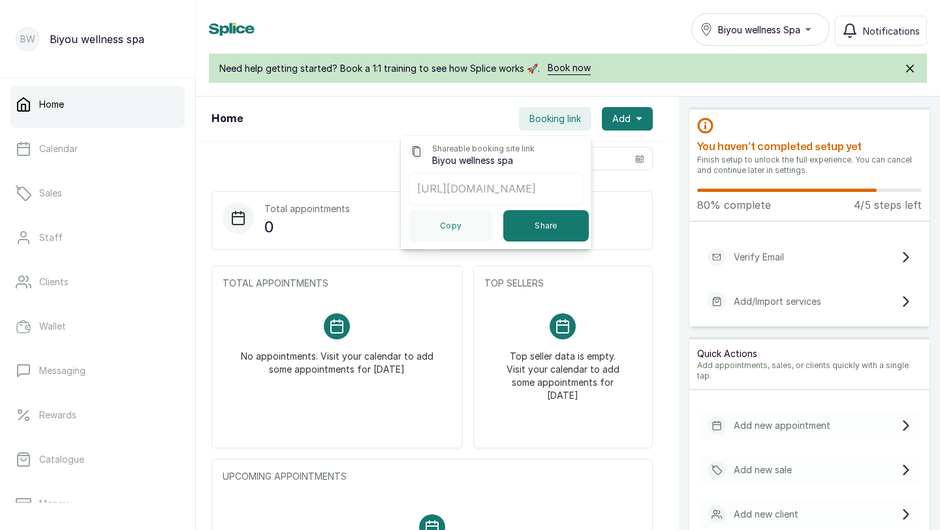
click at [452, 108] on div "Home Booking link Shareable booking site link Biyou wellness spa [URL][DOMAIN_N…" at bounding box center [432, 119] width 473 height 45
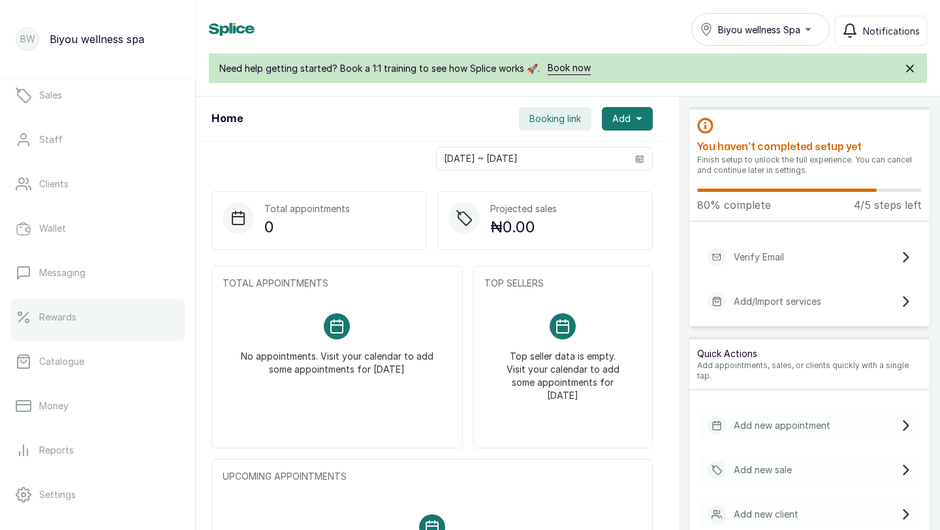
scroll to position [205, 0]
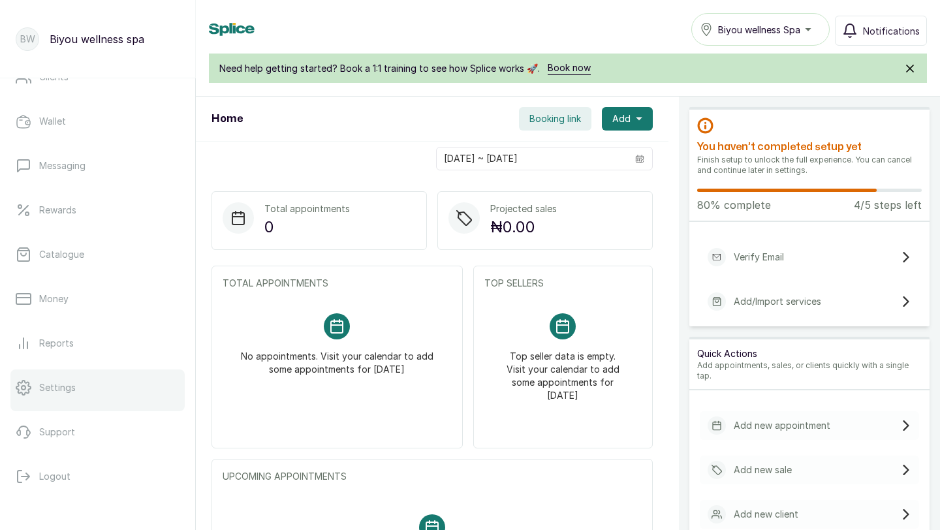
click at [55, 398] on link "Settings" at bounding box center [97, 387] width 174 height 37
